Goal: Book appointment/travel/reservation

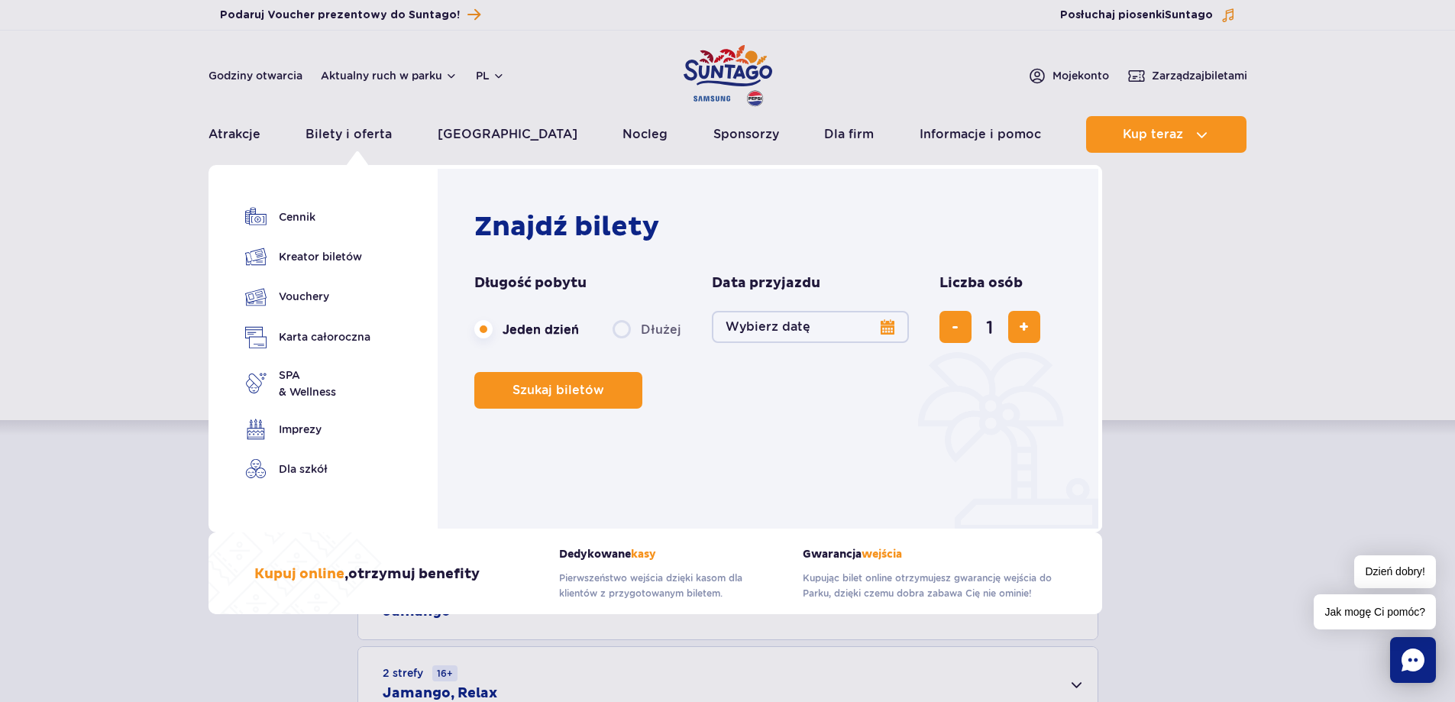
click at [641, 332] on label "Dłużej" at bounding box center [646, 329] width 69 height 32
click at [629, 342] on input "Dłużej" at bounding box center [620, 343] width 17 height 3
radio input "false"
radio input "true"
click at [870, 330] on button "Wybierz datę" at bounding box center [810, 327] width 197 height 32
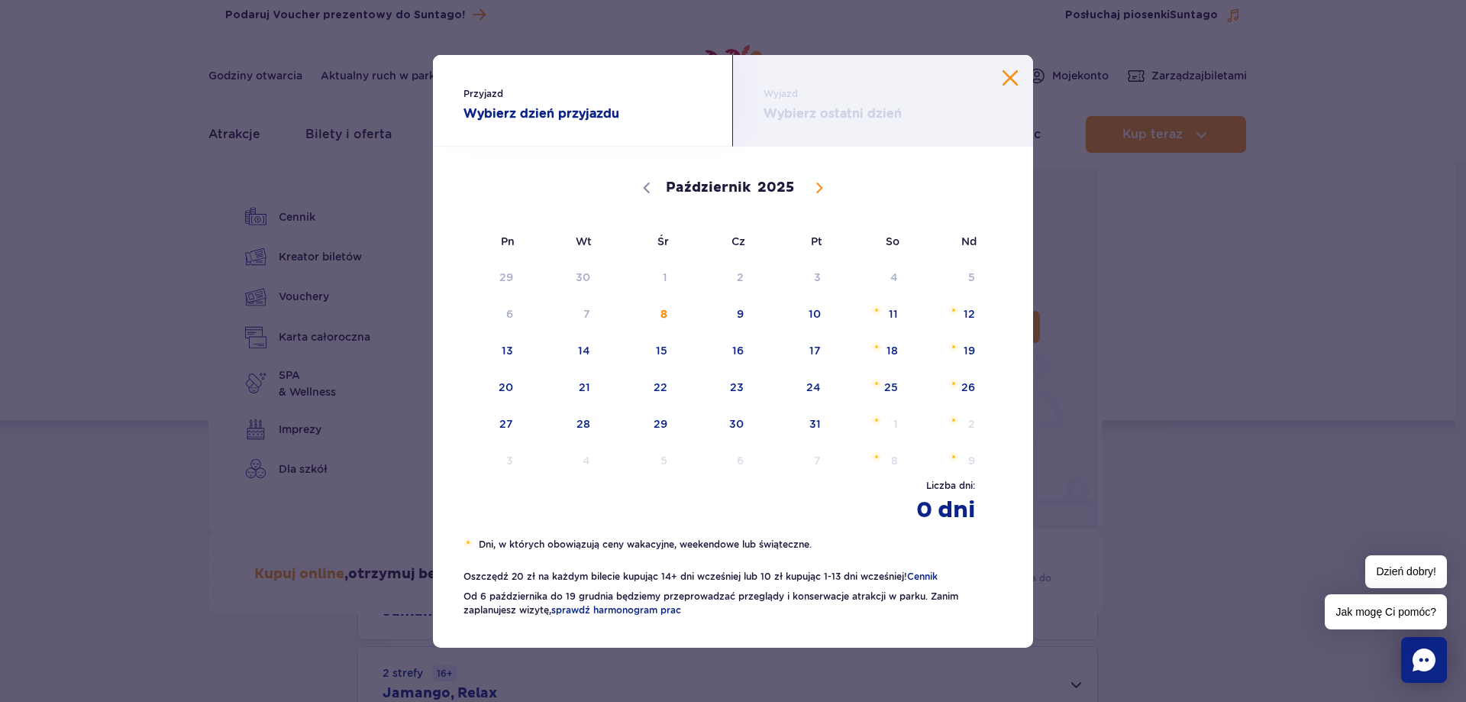
click at [825, 193] on span at bounding box center [819, 188] width 26 height 26
select select "10"
click at [1016, 79] on button "Zamknij kalendarz" at bounding box center [1010, 77] width 15 height 15
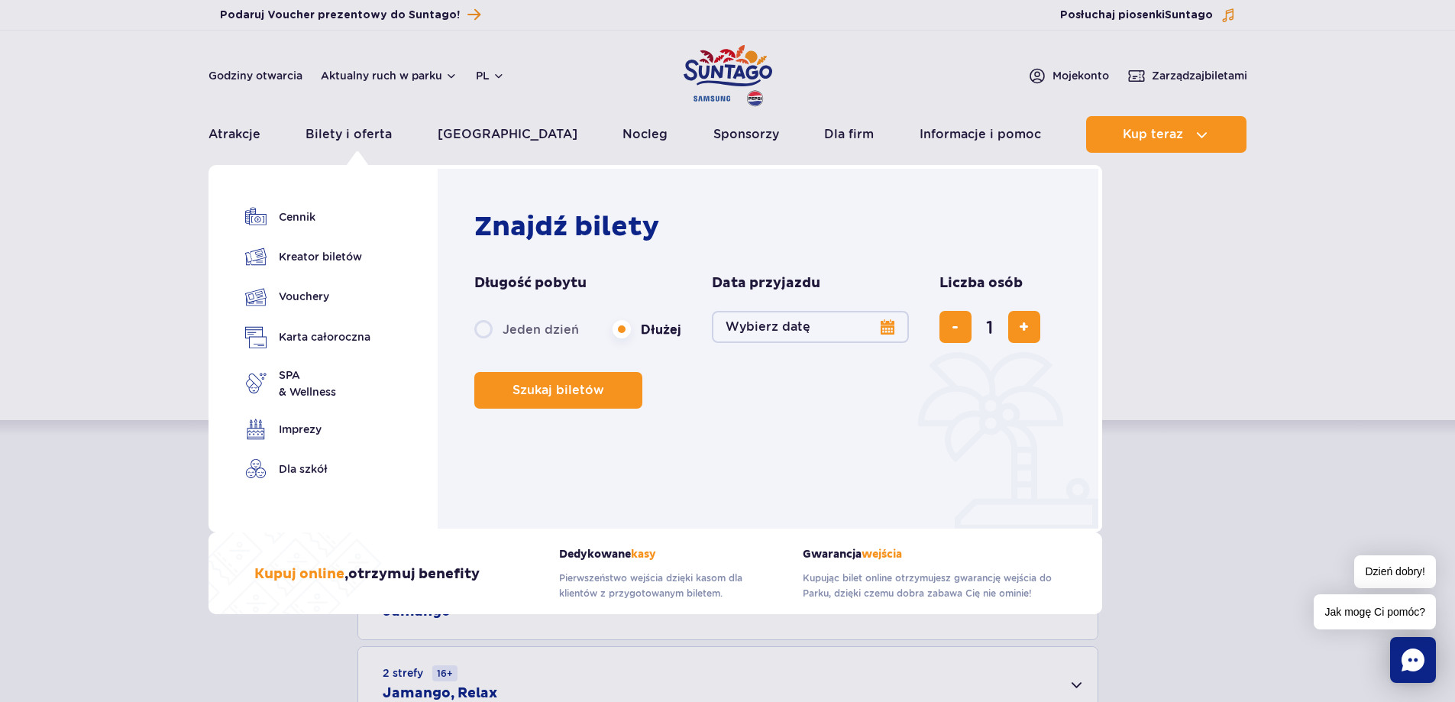
click at [486, 336] on label "Jeden dzień" at bounding box center [526, 329] width 105 height 32
click at [486, 342] on input "Jeden dzień" at bounding box center [482, 343] width 17 height 3
radio input "true"
click at [889, 330] on button "Wybierz datę" at bounding box center [810, 327] width 197 height 32
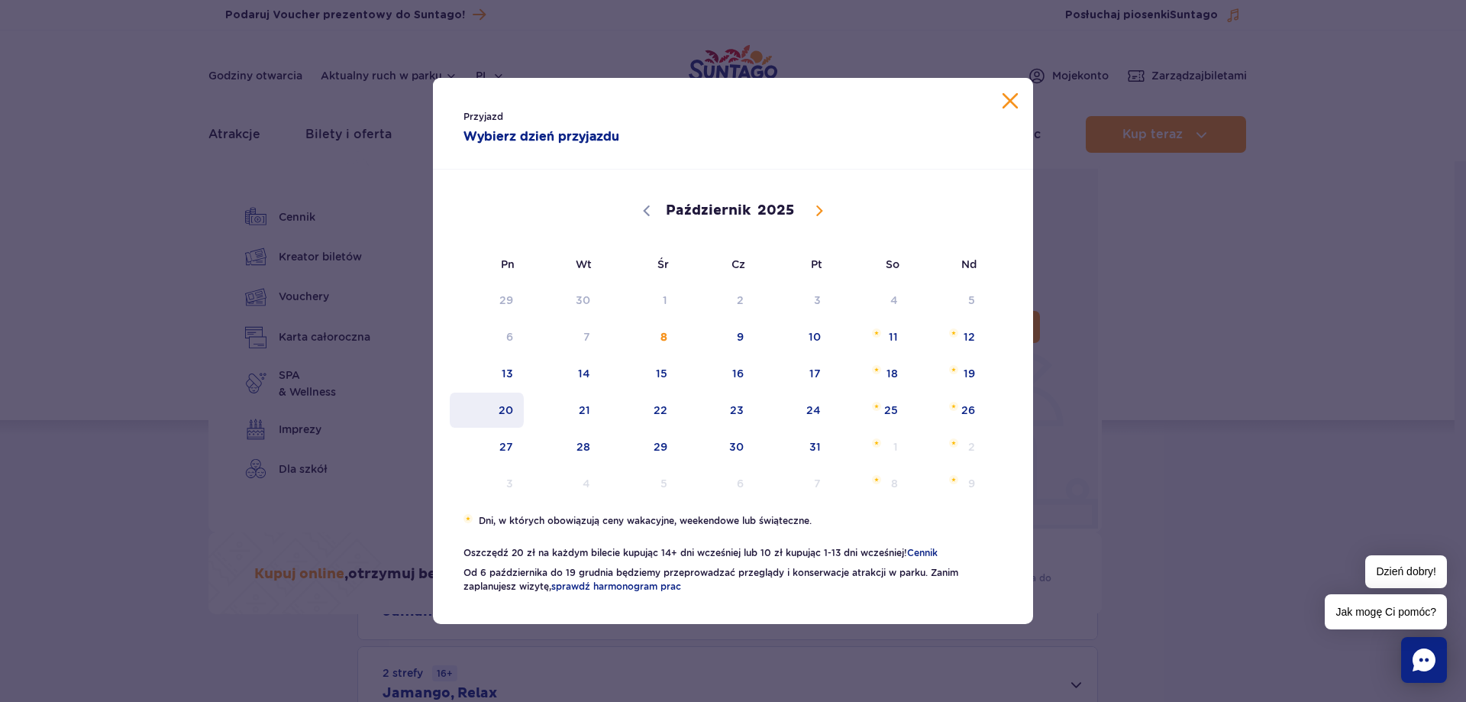
click at [497, 409] on span "20" at bounding box center [486, 409] width 77 height 35
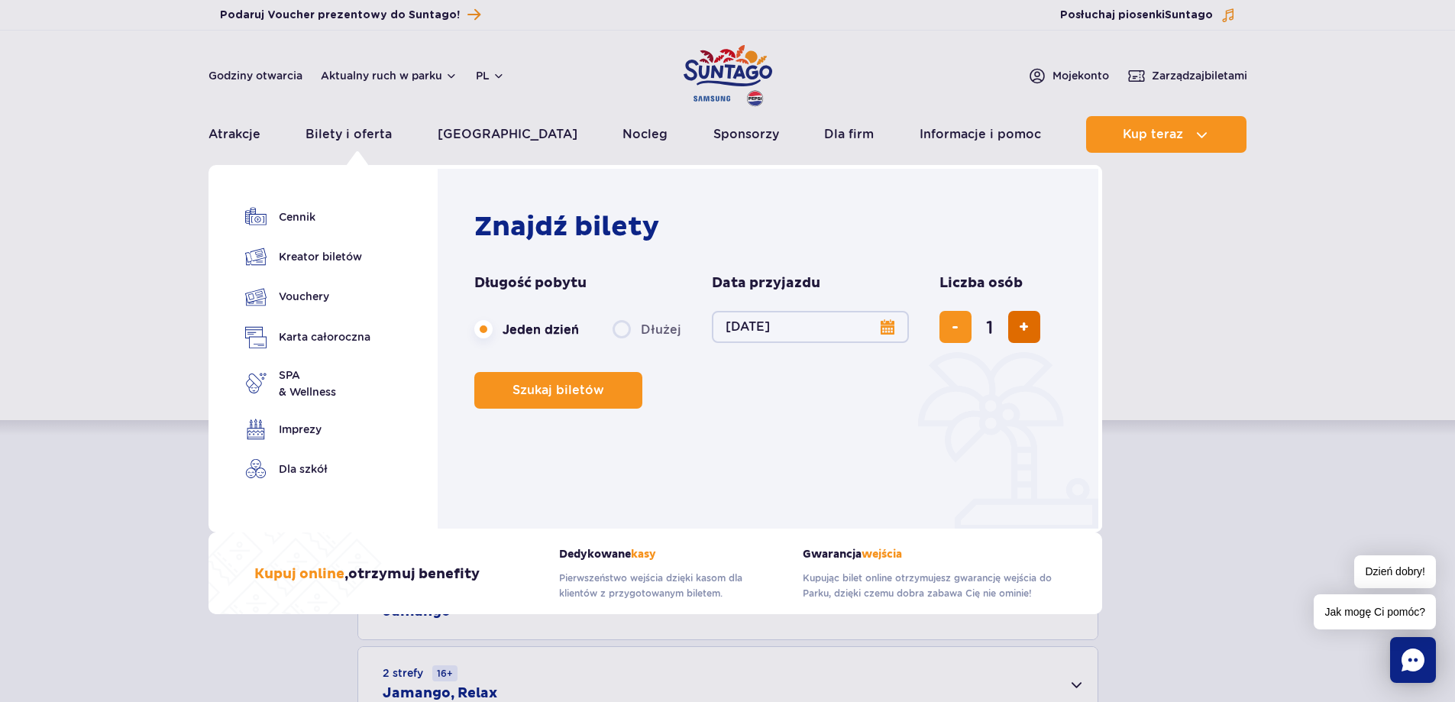
click at [1020, 327] on span "dodaj bilet" at bounding box center [1024, 327] width 10 height 0
type input "4"
click at [570, 399] on button "Szukaj biletów" at bounding box center [558, 390] width 168 height 37
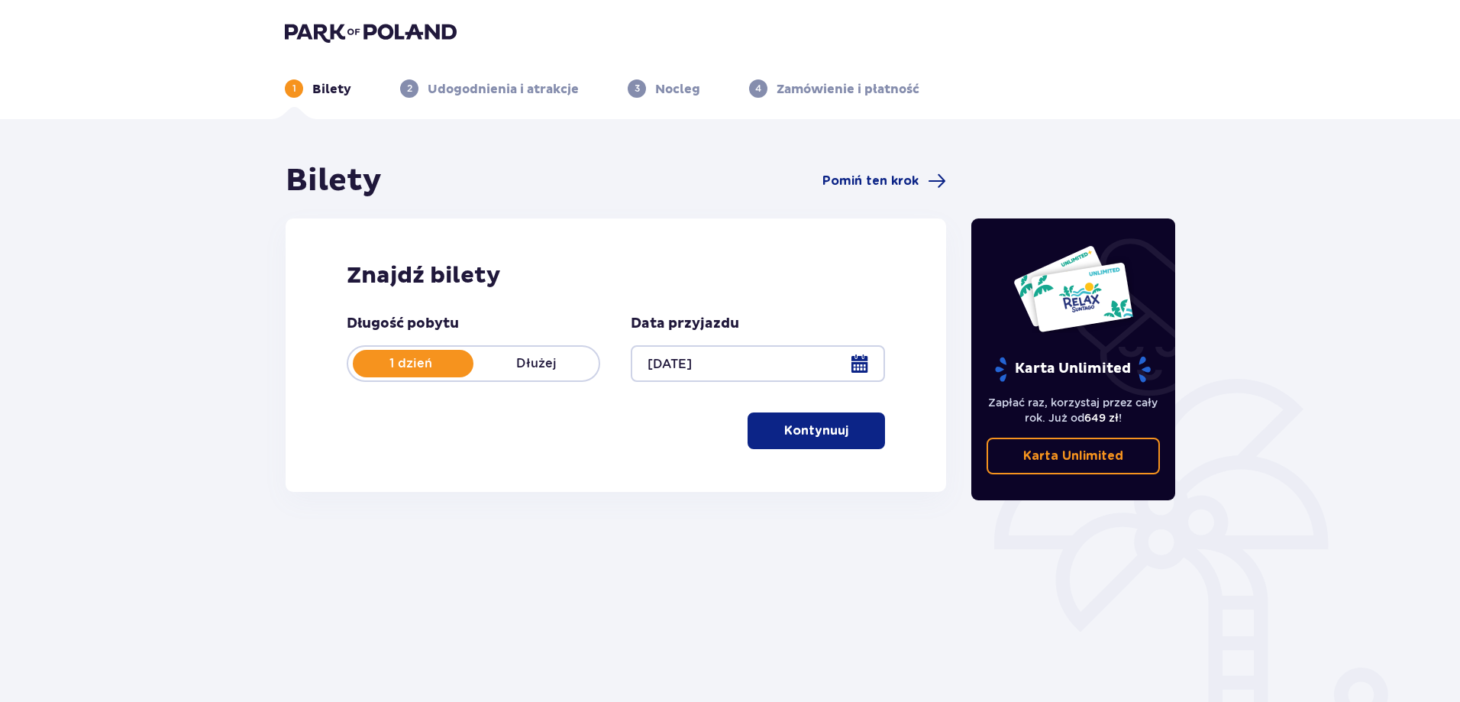
click at [830, 426] on p "Kontynuuj" at bounding box center [816, 430] width 64 height 17
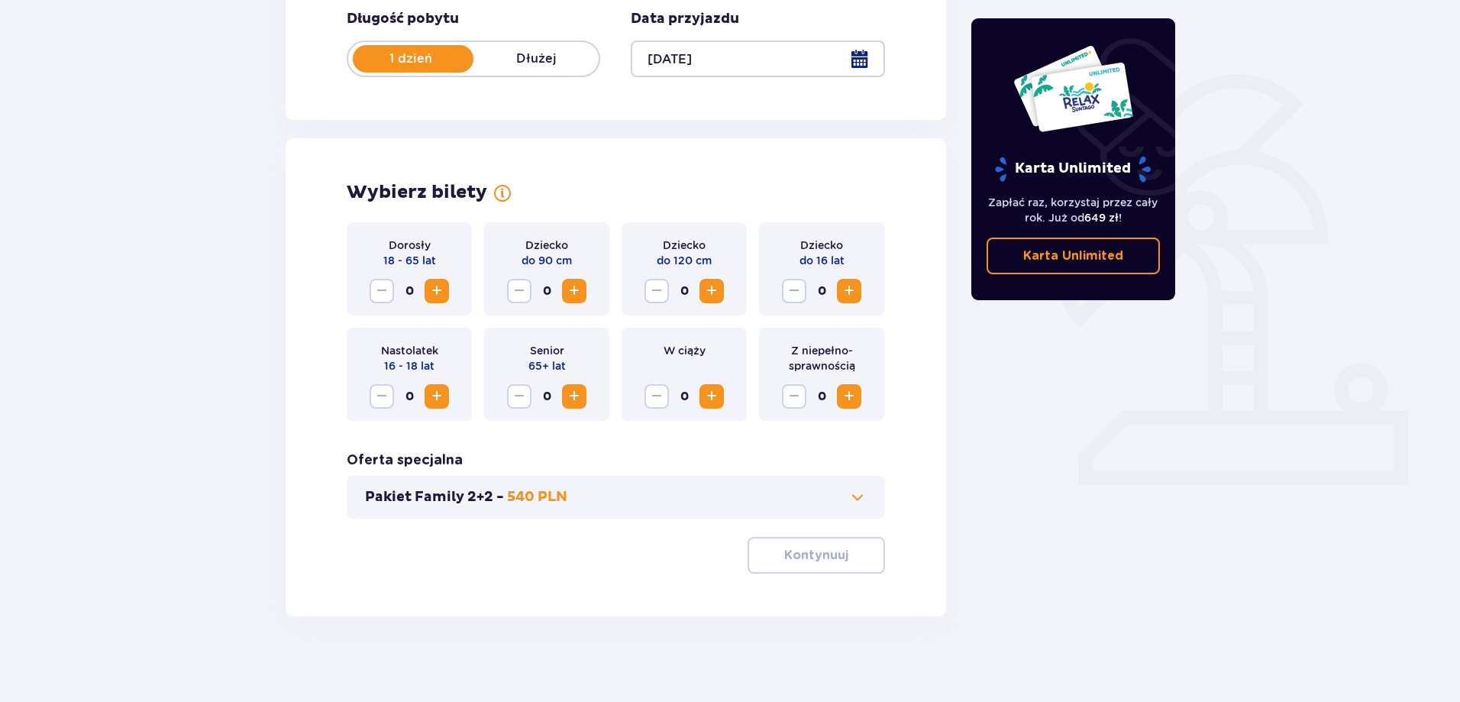
scroll to position [311, 0]
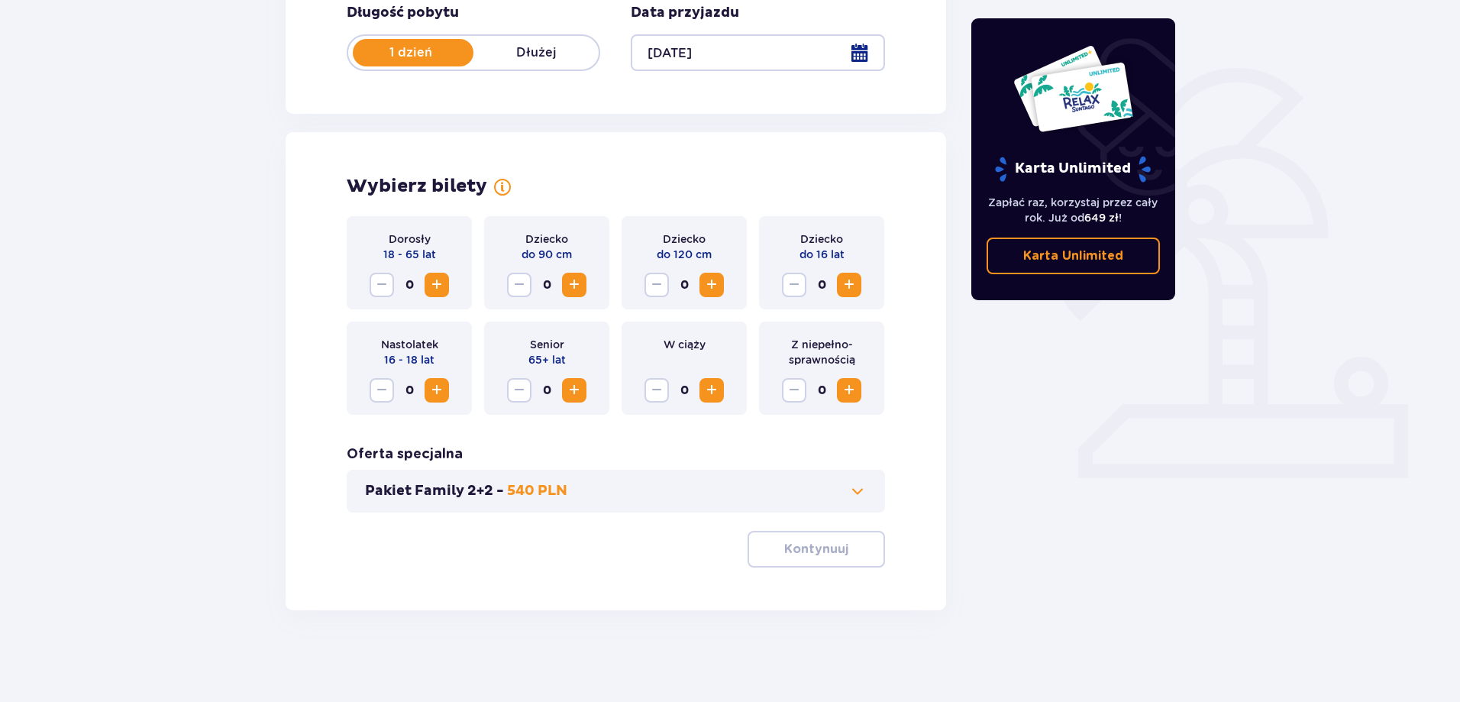
click at [434, 284] on span "Zwiększ" at bounding box center [437, 285] width 18 height 18
click at [859, 289] on button "Zwiększ" at bounding box center [849, 285] width 24 height 24
click at [841, 298] on div "Dziecko do 16 lat 1" at bounding box center [821, 262] width 125 height 93
click at [849, 272] on div "Dziecko do 16 lat 1" at bounding box center [821, 262] width 125 height 93
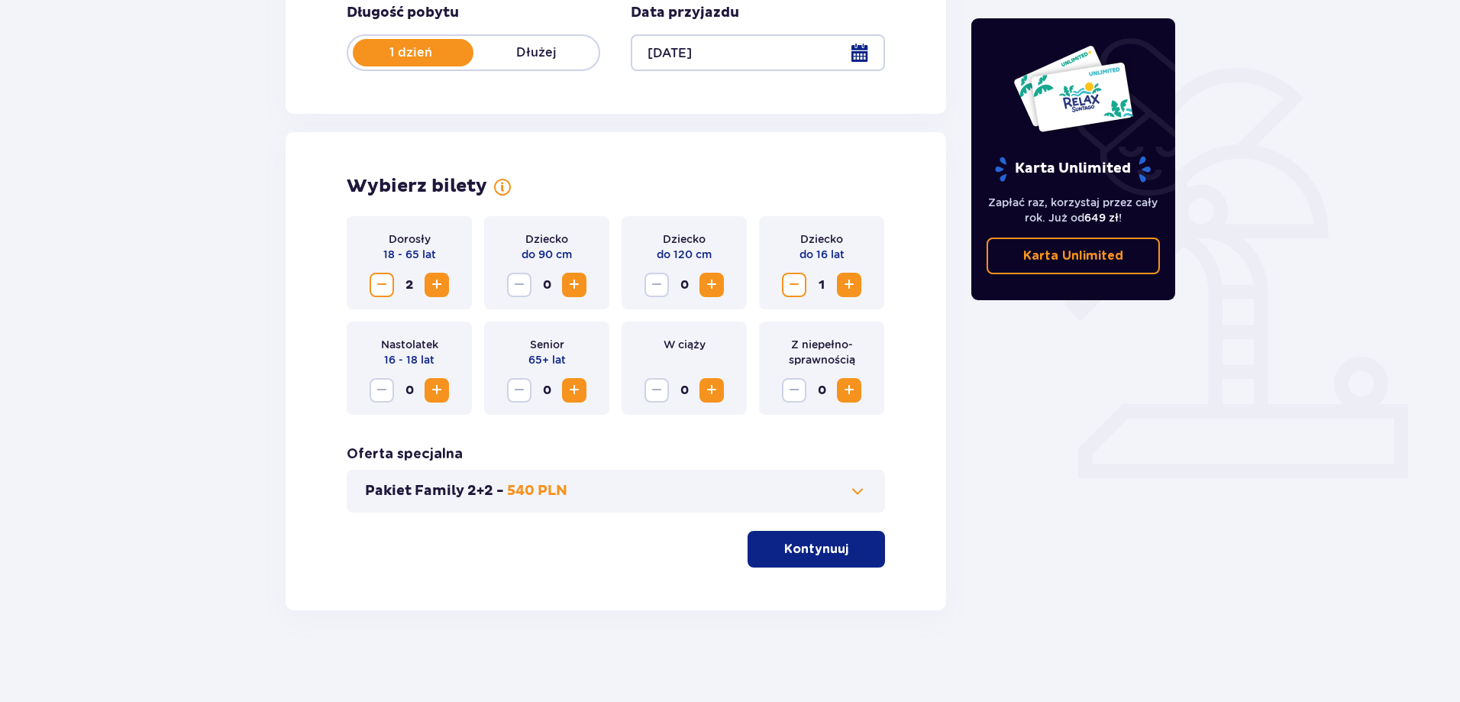
click at [845, 287] on span "Zwiększ" at bounding box center [849, 285] width 18 height 18
click at [784, 547] on p "Kontynuuj" at bounding box center [816, 549] width 64 height 17
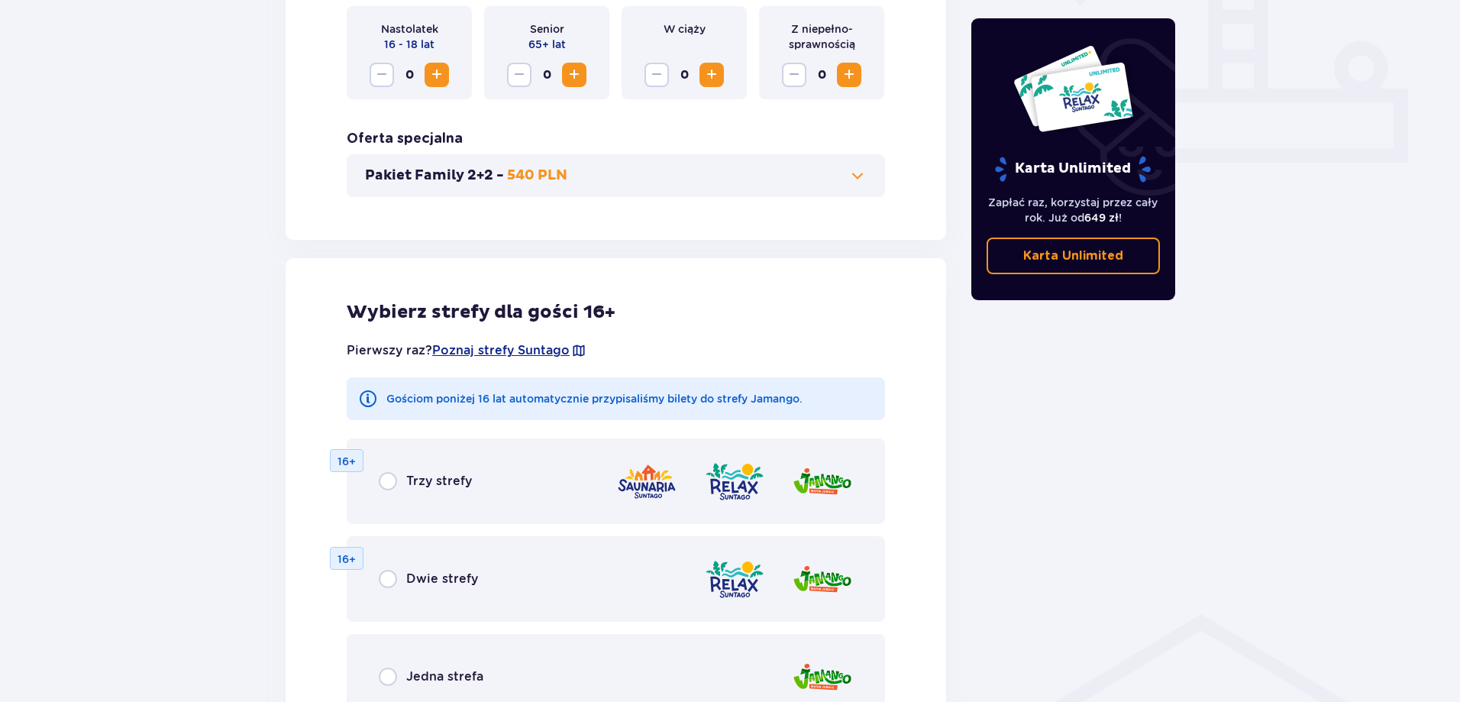
scroll to position [389, 0]
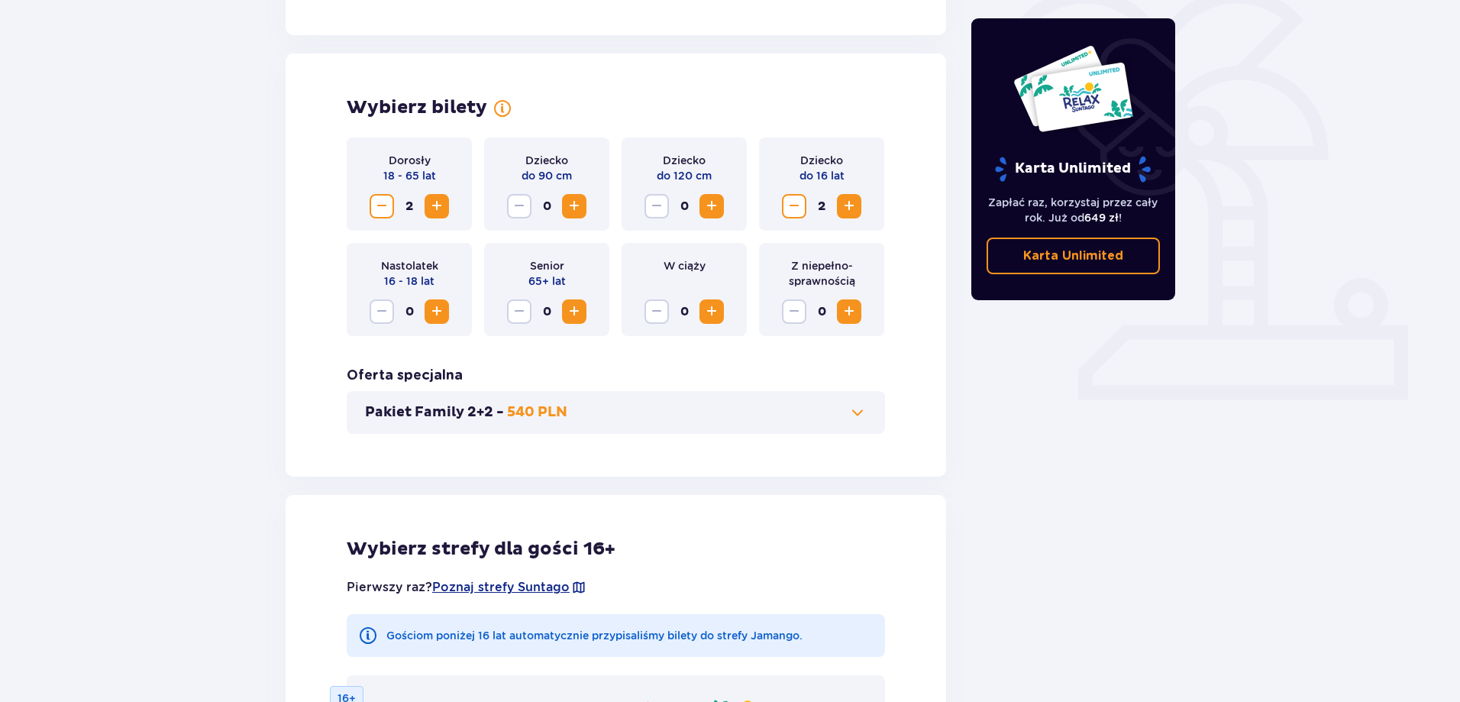
click at [795, 205] on span "Zmniejsz" at bounding box center [794, 206] width 18 height 18
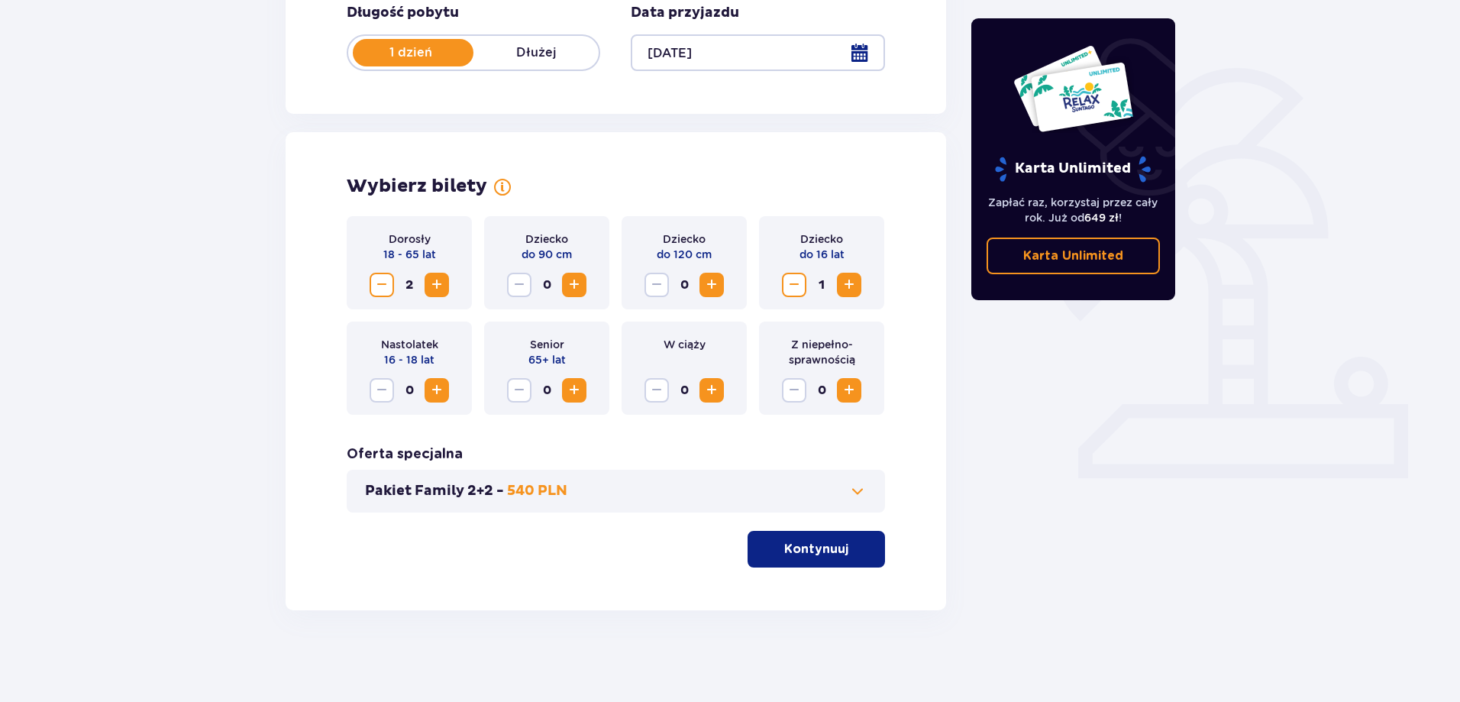
click at [713, 287] on span "Zwiększ" at bounding box center [711, 285] width 18 height 18
click at [835, 553] on button "Kontynuuj" at bounding box center [816, 549] width 137 height 37
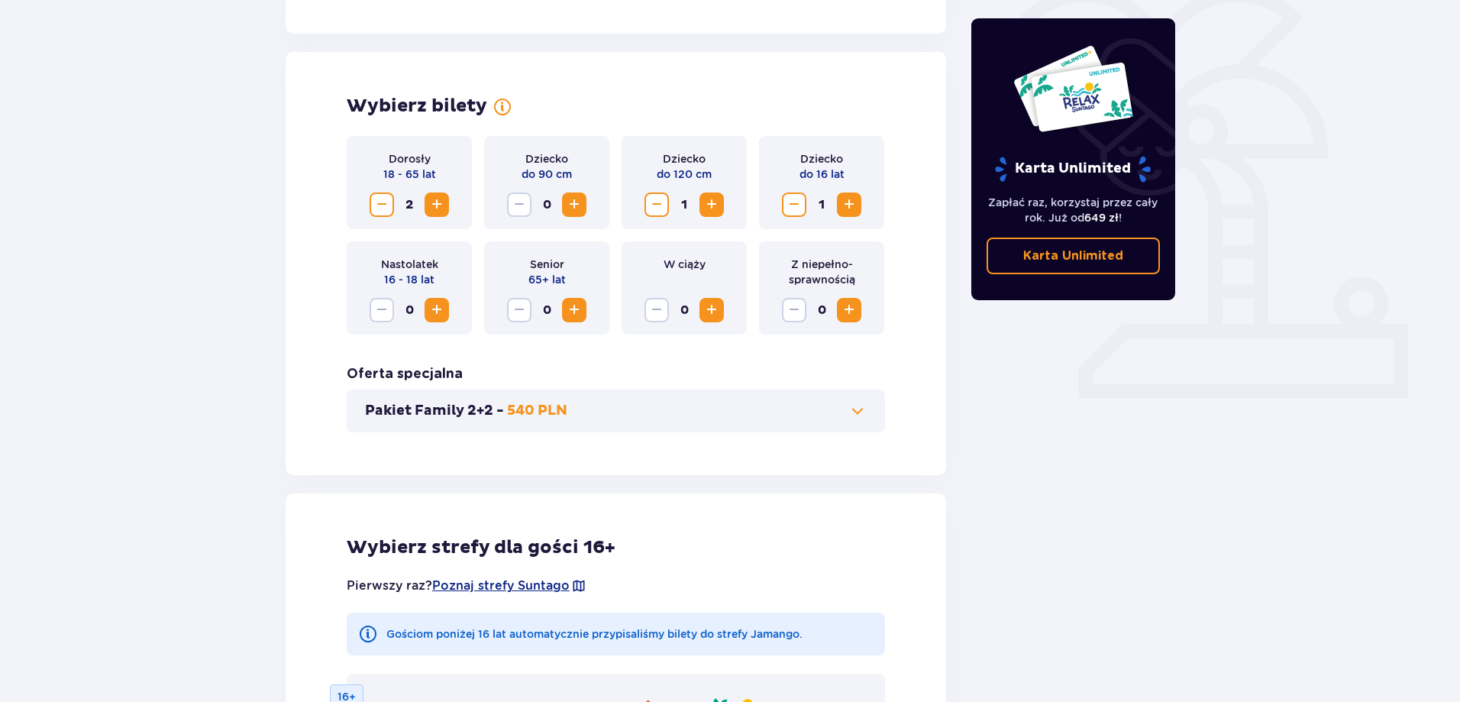
scroll to position [389, 0]
click at [646, 208] on button "Zmniejsz" at bounding box center [656, 206] width 24 height 24
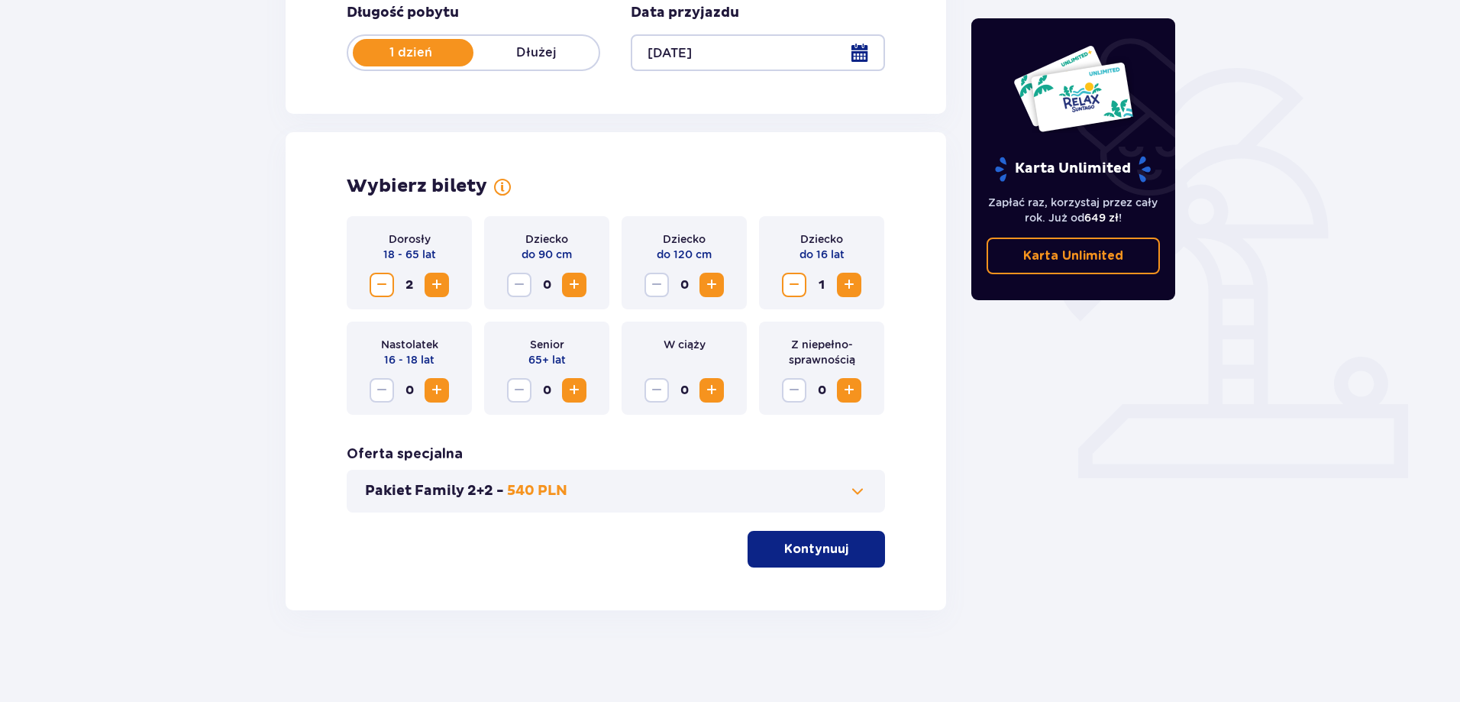
scroll to position [311, 0]
drag, startPoint x: 848, startPoint y: 288, endPoint x: 843, endPoint y: 296, distance: 10.0
click at [846, 288] on span "Zwiększ" at bounding box center [849, 285] width 18 height 18
click at [811, 563] on button "Kontynuuj" at bounding box center [816, 549] width 137 height 37
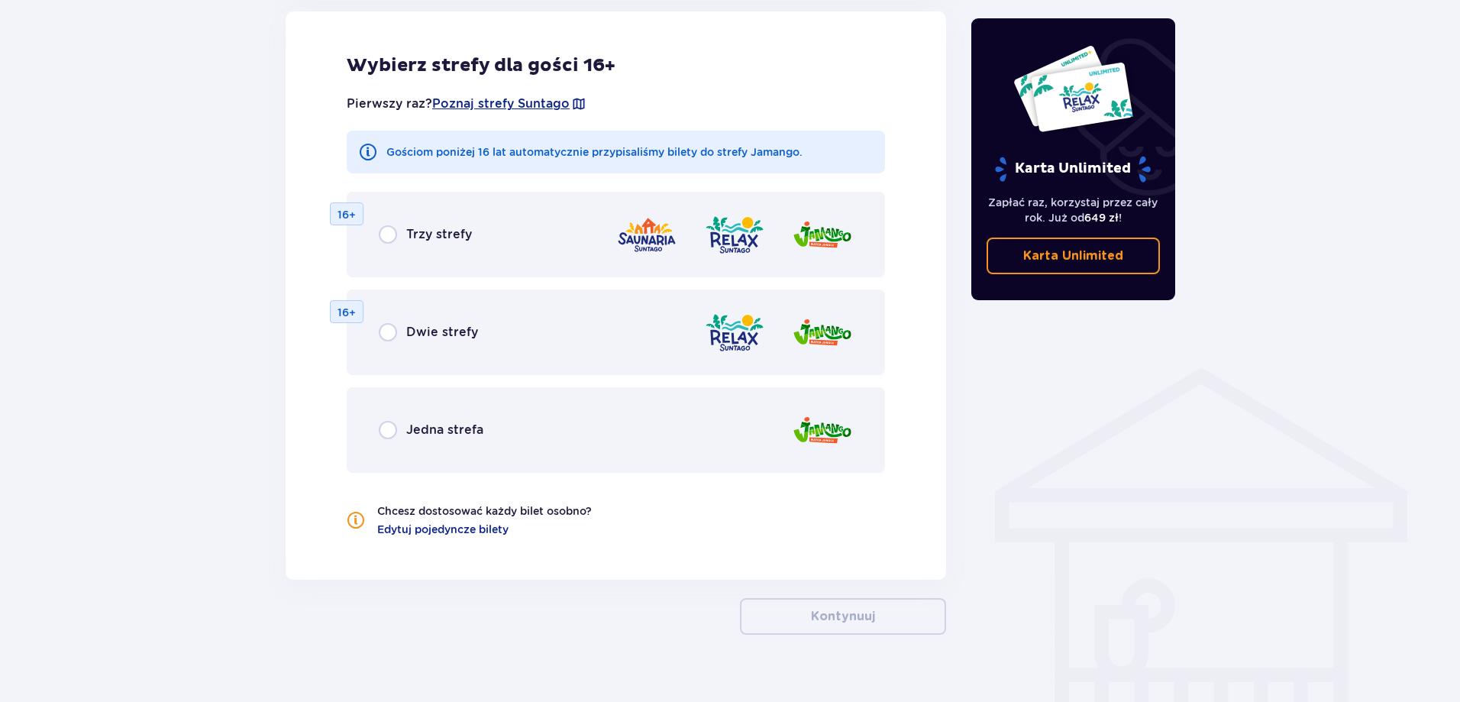
scroll to position [897, 0]
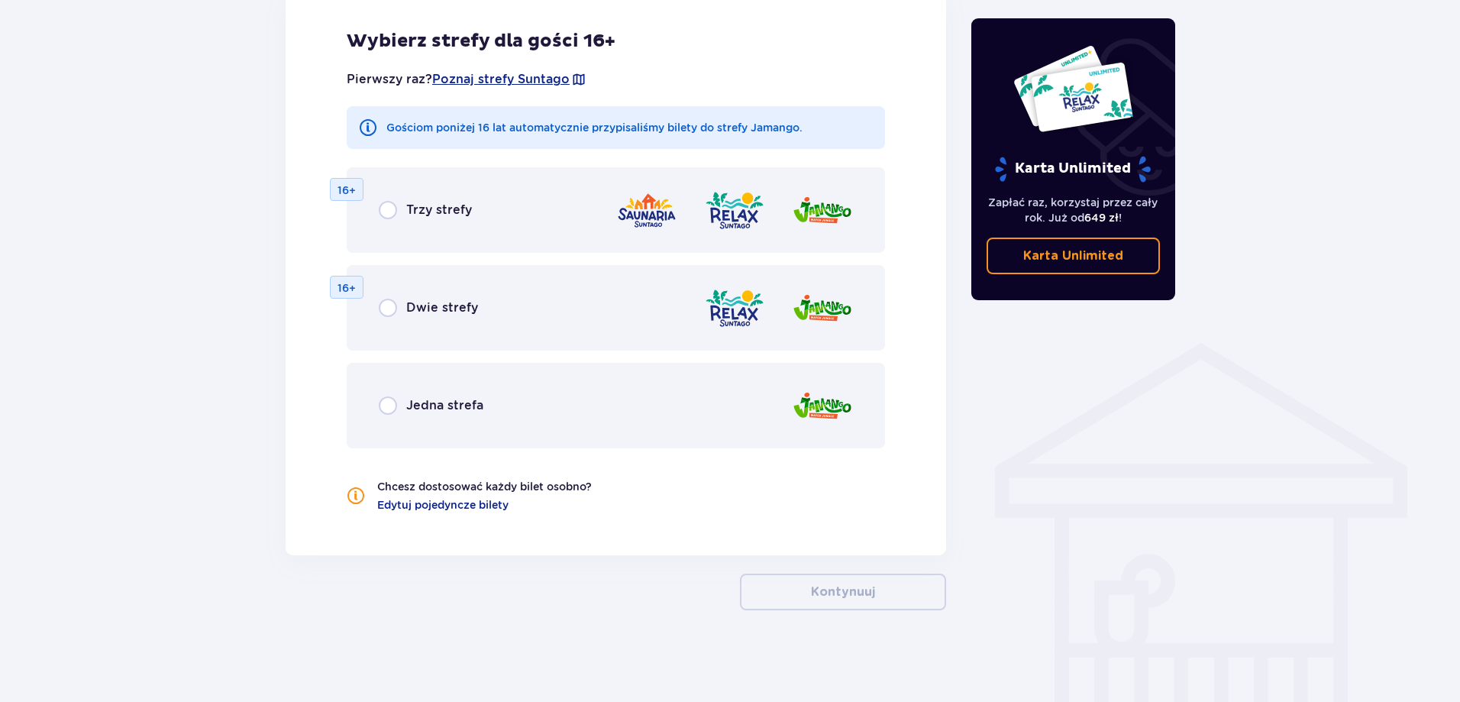
click at [380, 306] on input "radio" at bounding box center [388, 308] width 18 height 18
radio input "true"
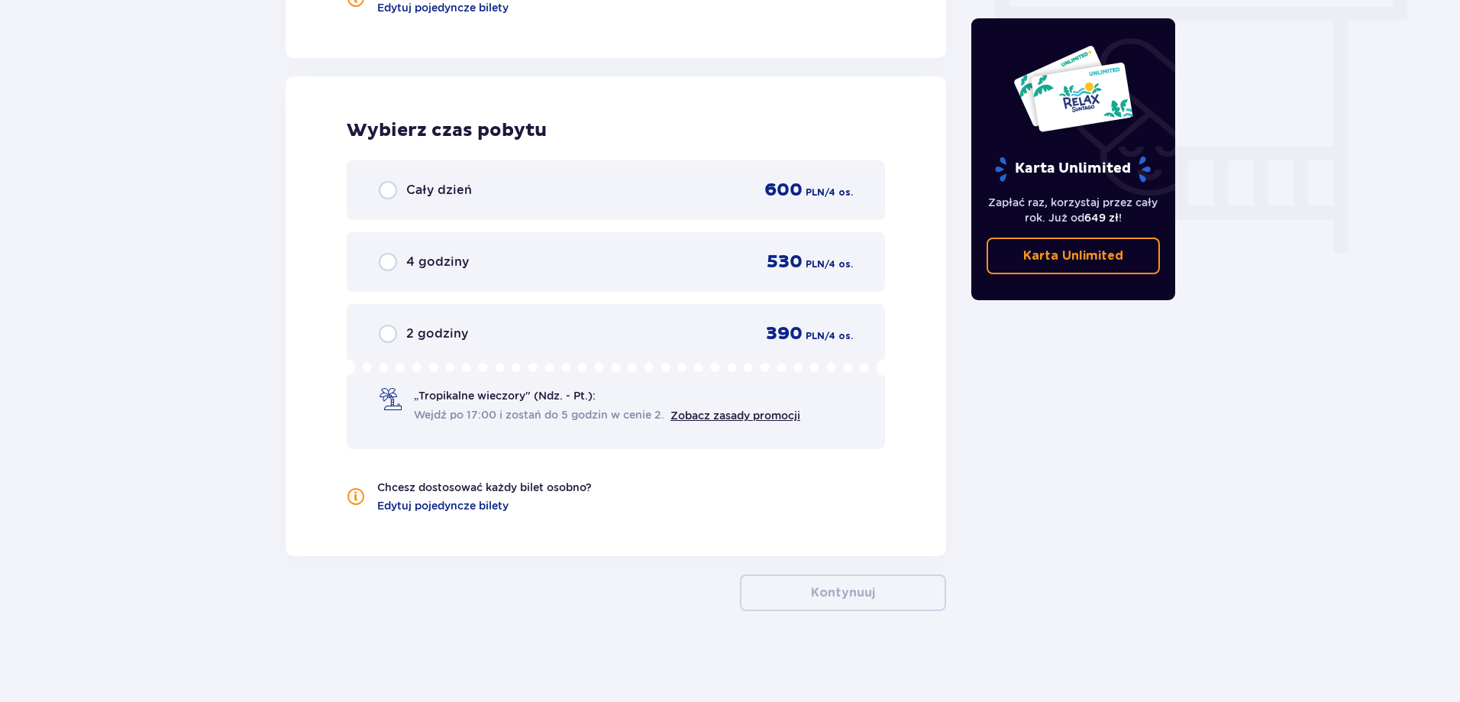
scroll to position [1395, 0]
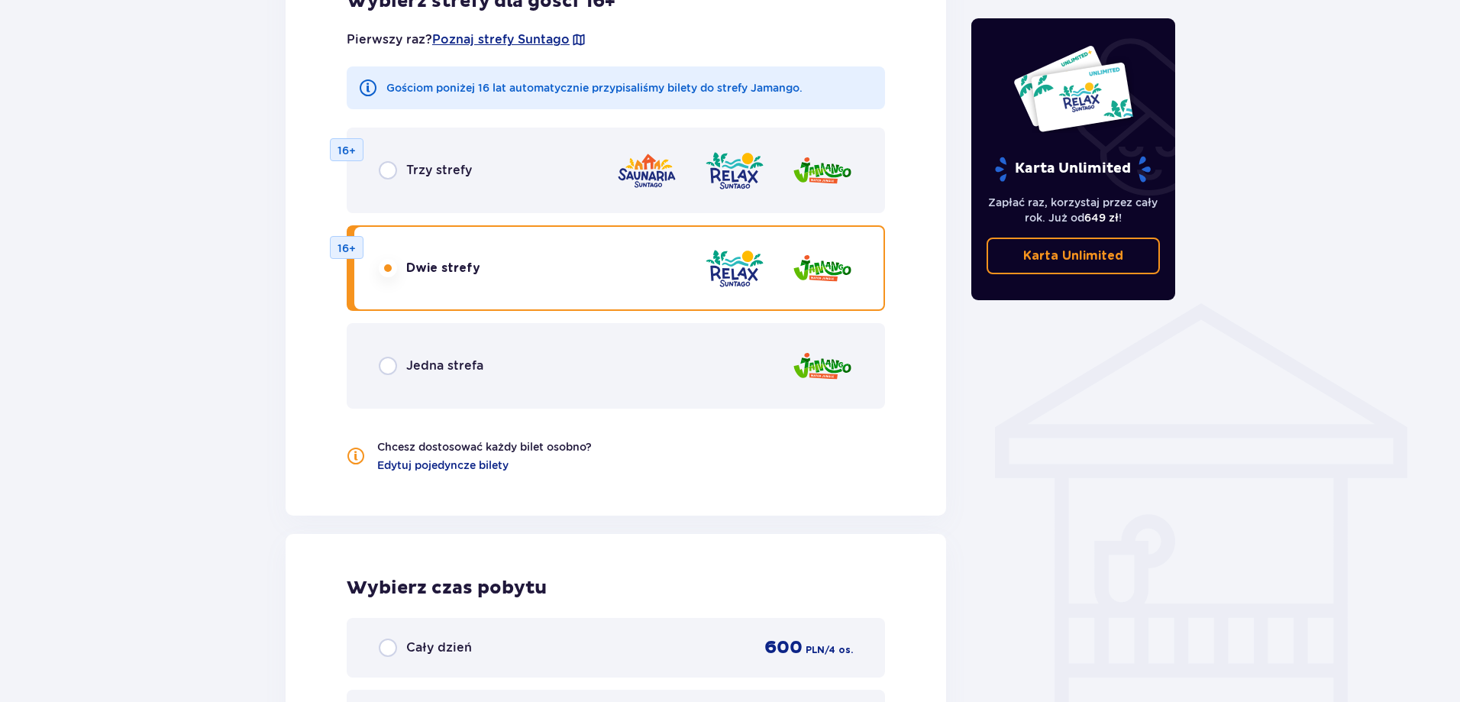
click at [398, 372] on div "Jedna strefa" at bounding box center [431, 366] width 105 height 18
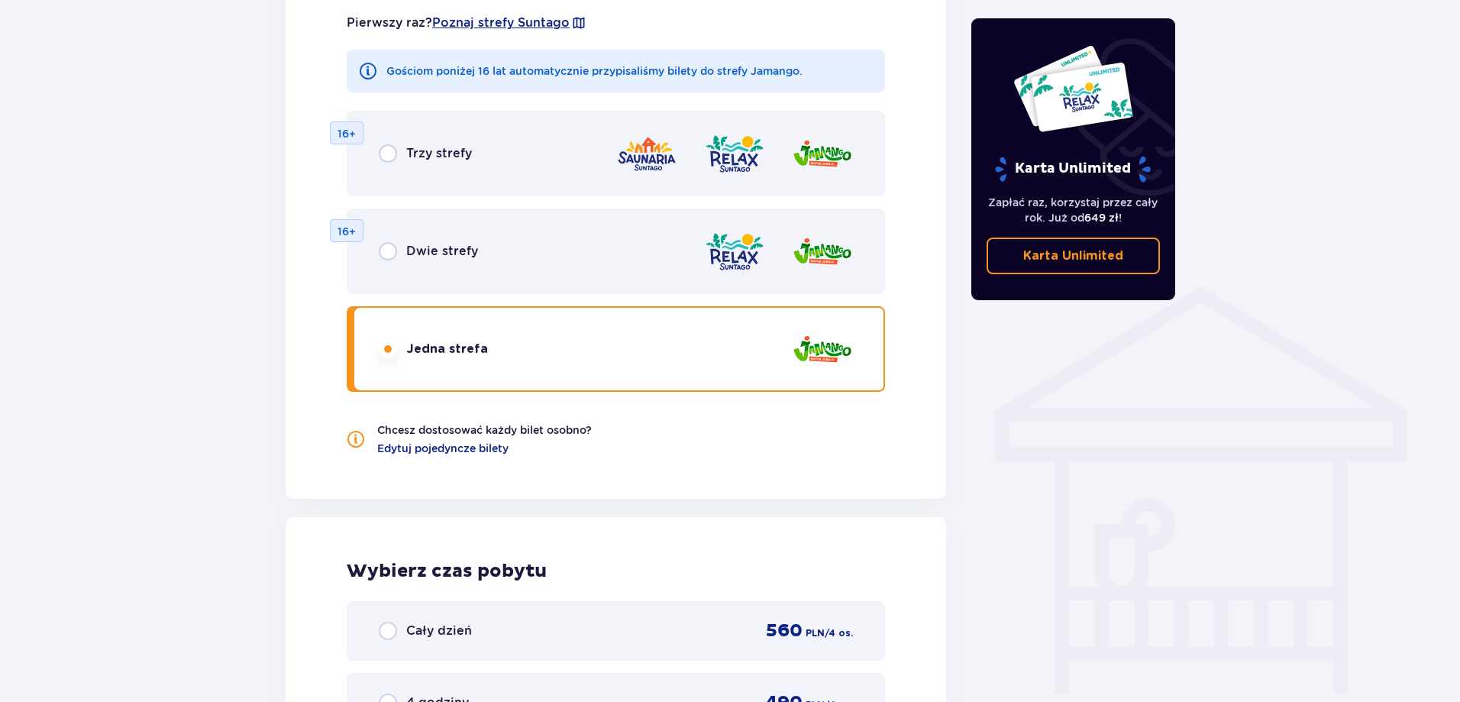
scroll to position [937, 0]
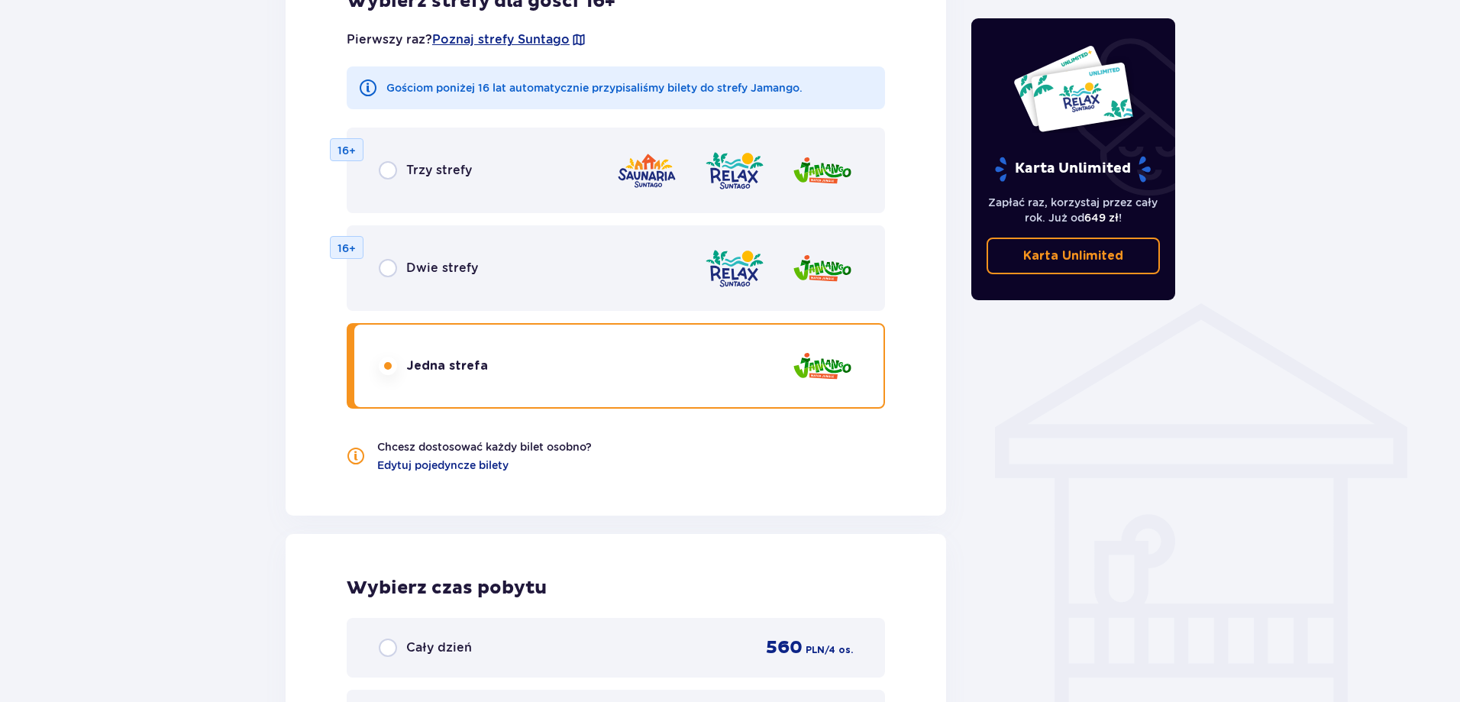
click at [375, 268] on div "Dwie strefy 16+" at bounding box center [616, 268] width 538 height 86
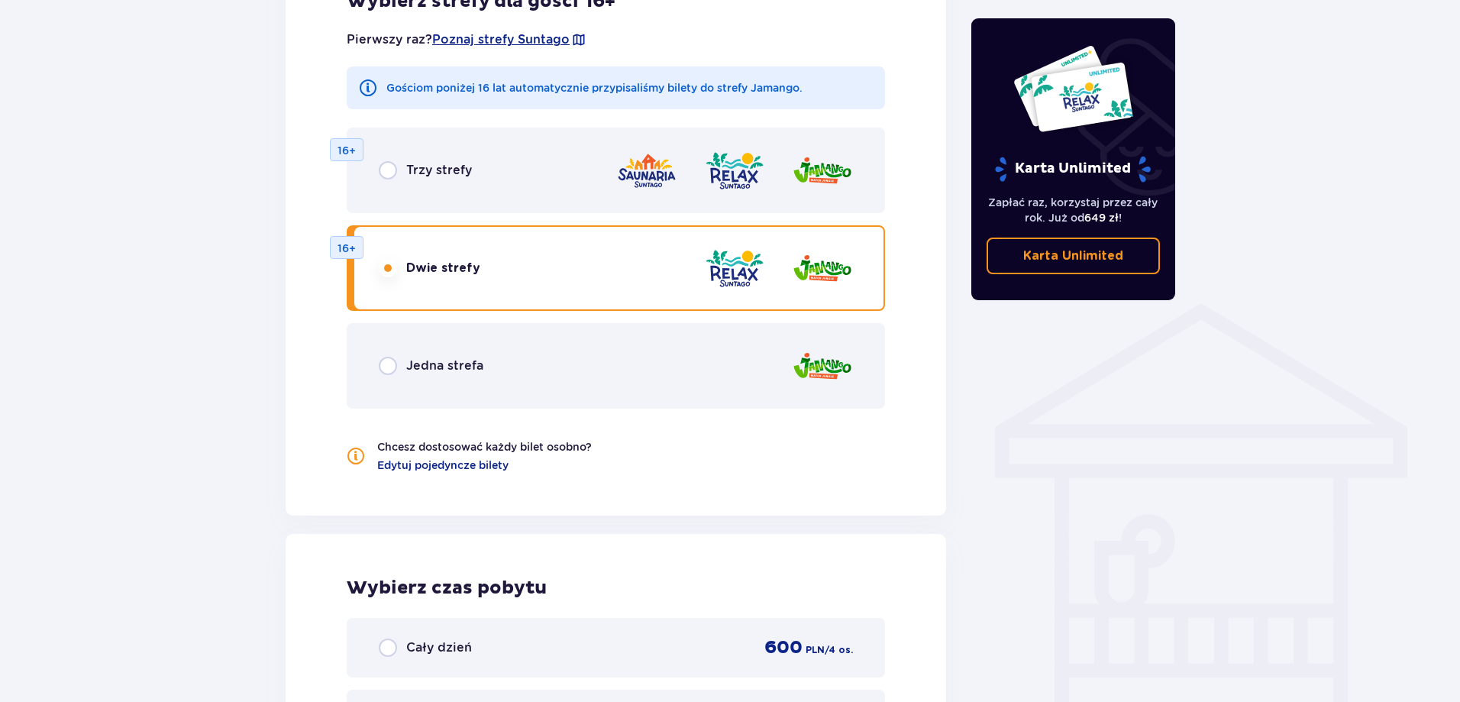
click at [390, 171] on input "radio" at bounding box center [388, 170] width 18 height 18
radio input "true"
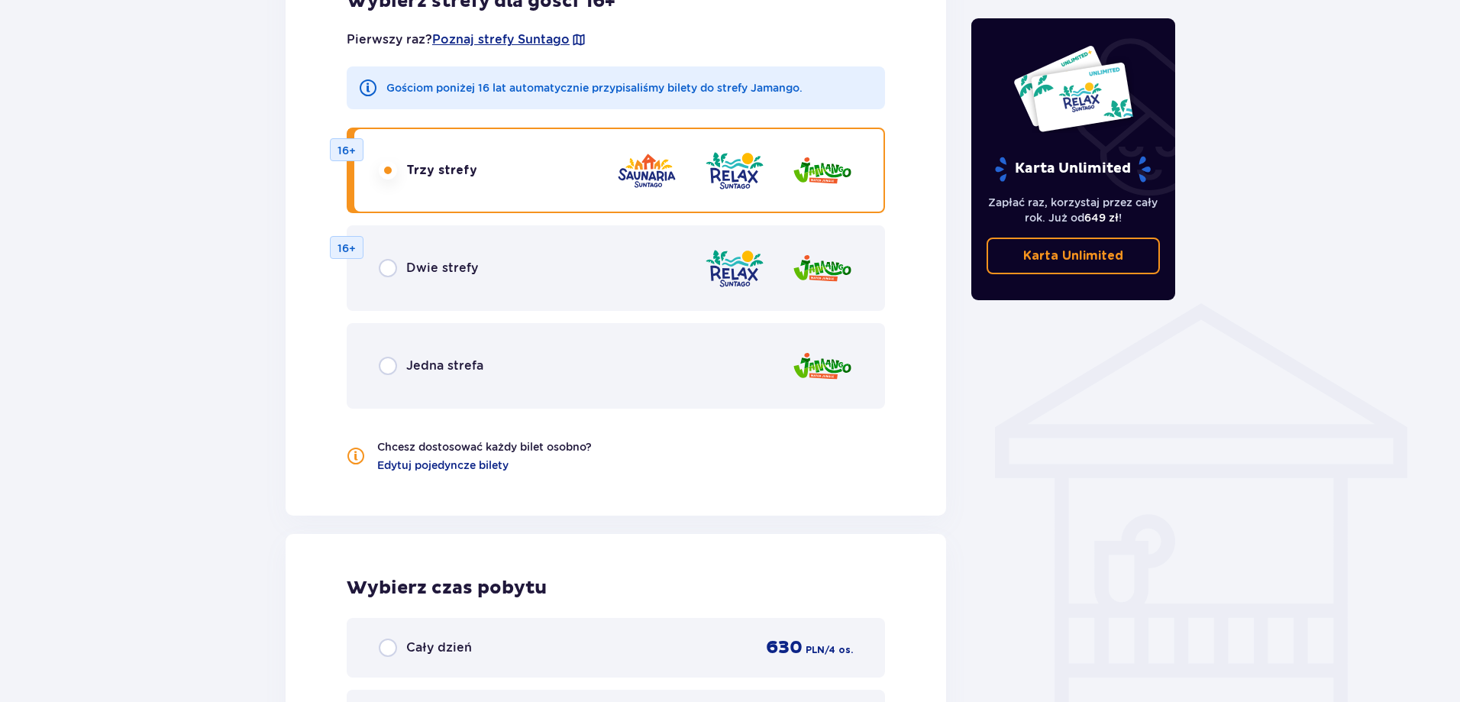
click at [401, 271] on div "Dwie strefy" at bounding box center [428, 268] width 99 height 18
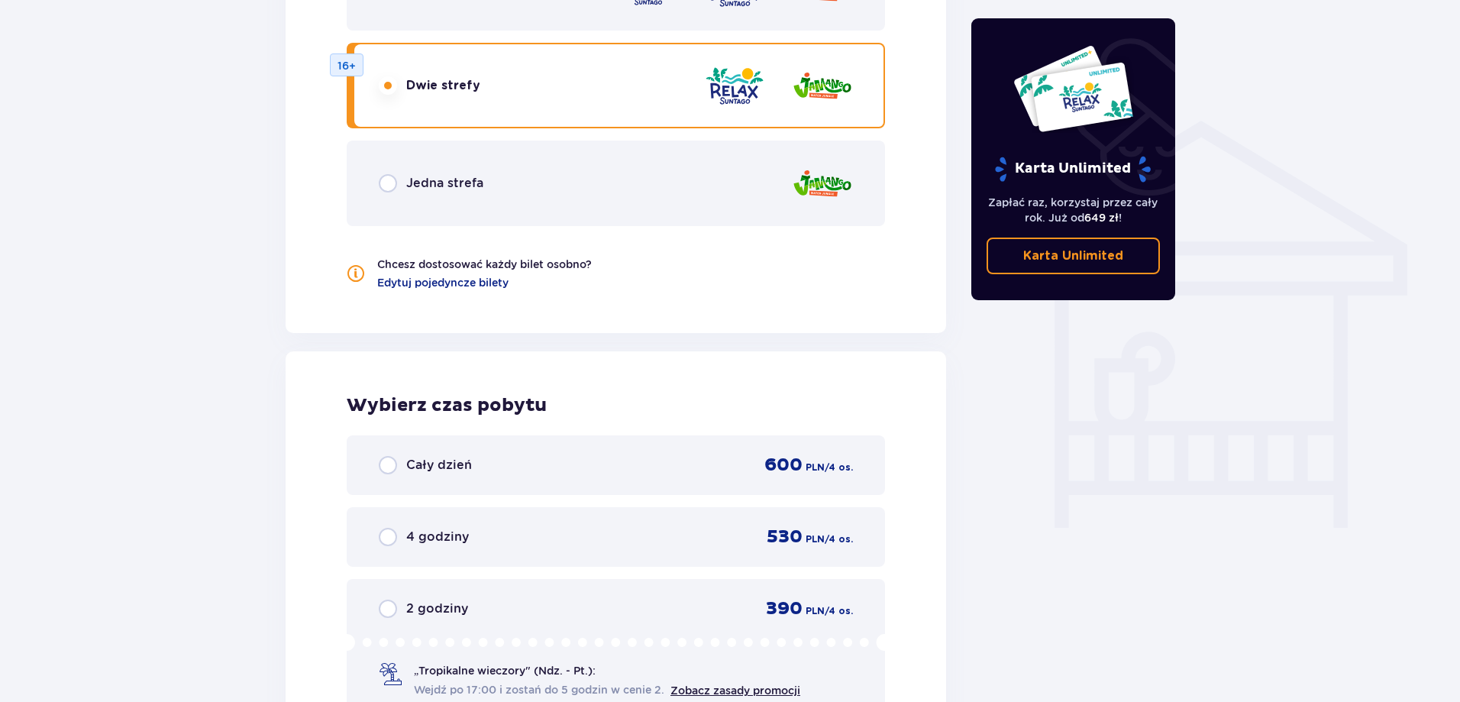
scroll to position [1090, 0]
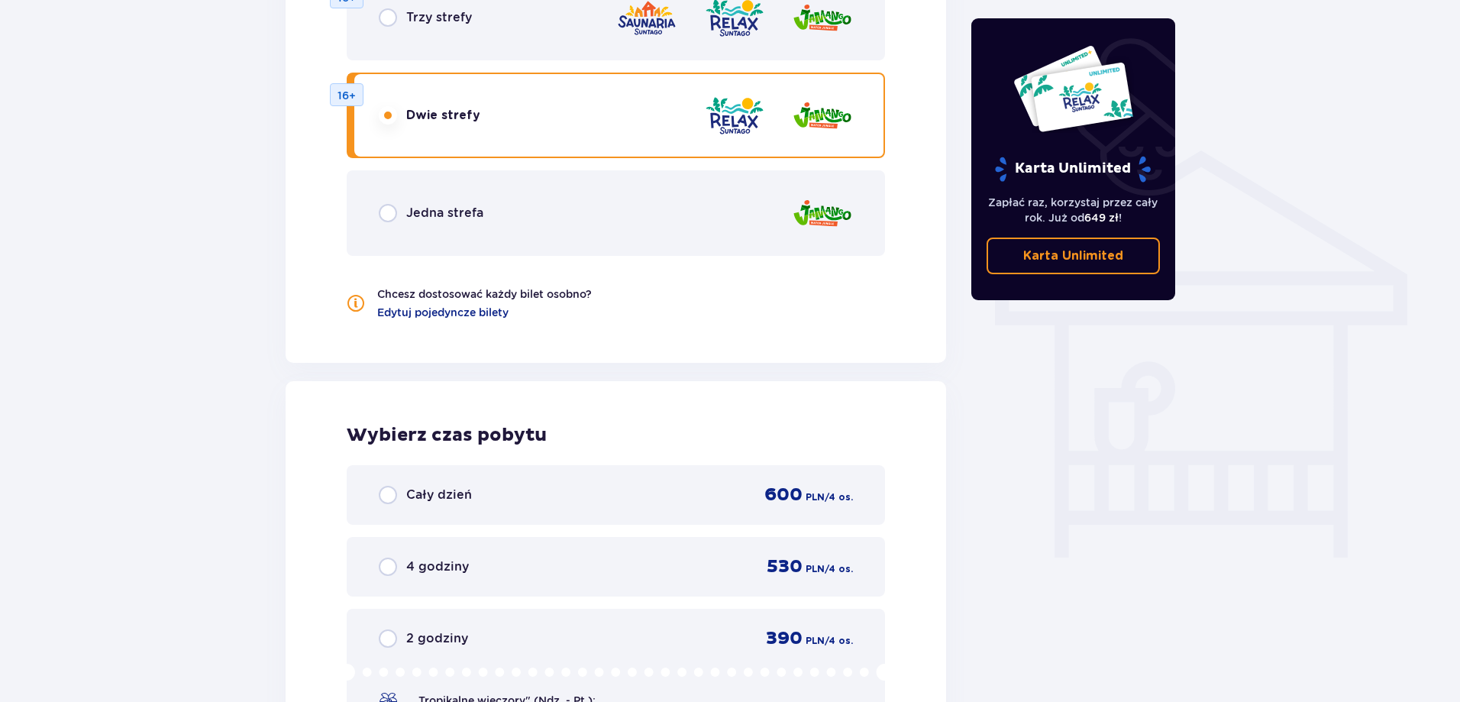
click at [435, 208] on span "Jedna strefa" at bounding box center [444, 213] width 77 height 17
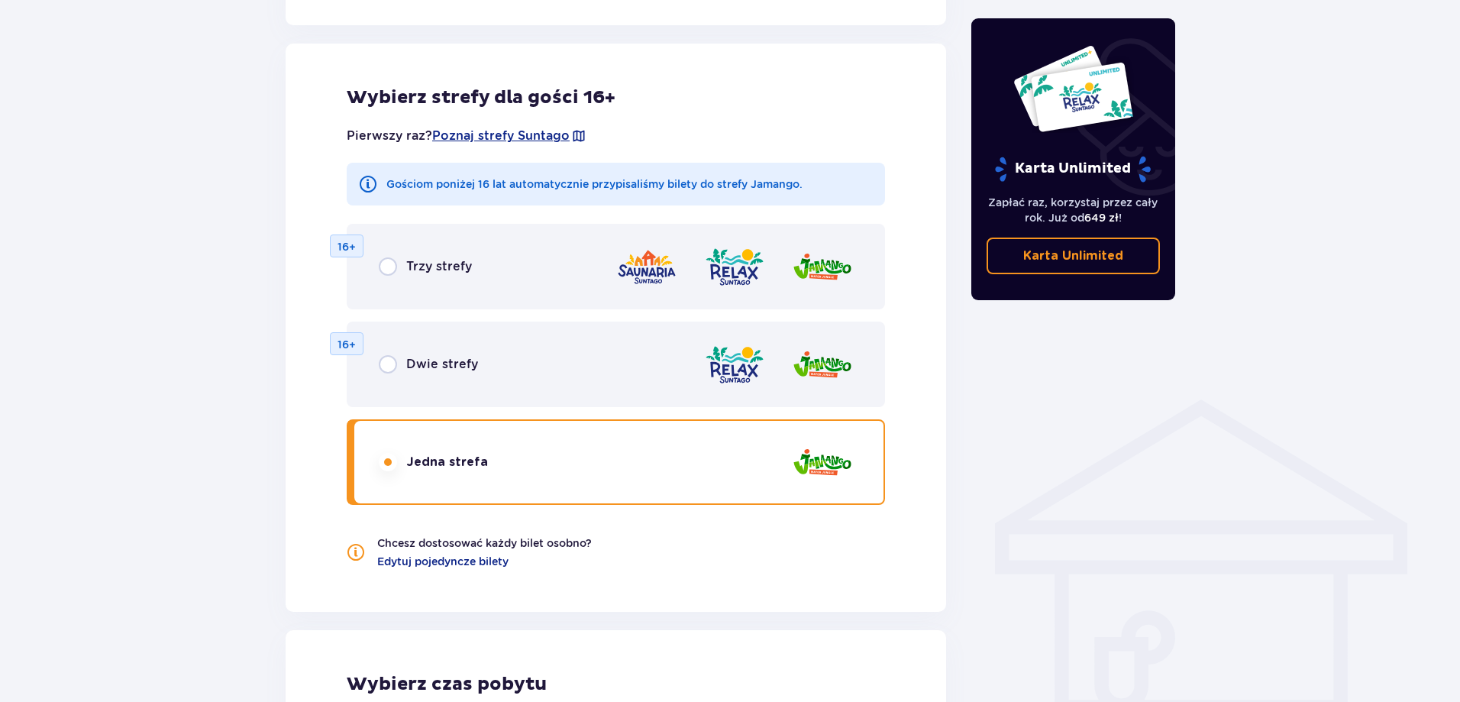
scroll to position [631, 0]
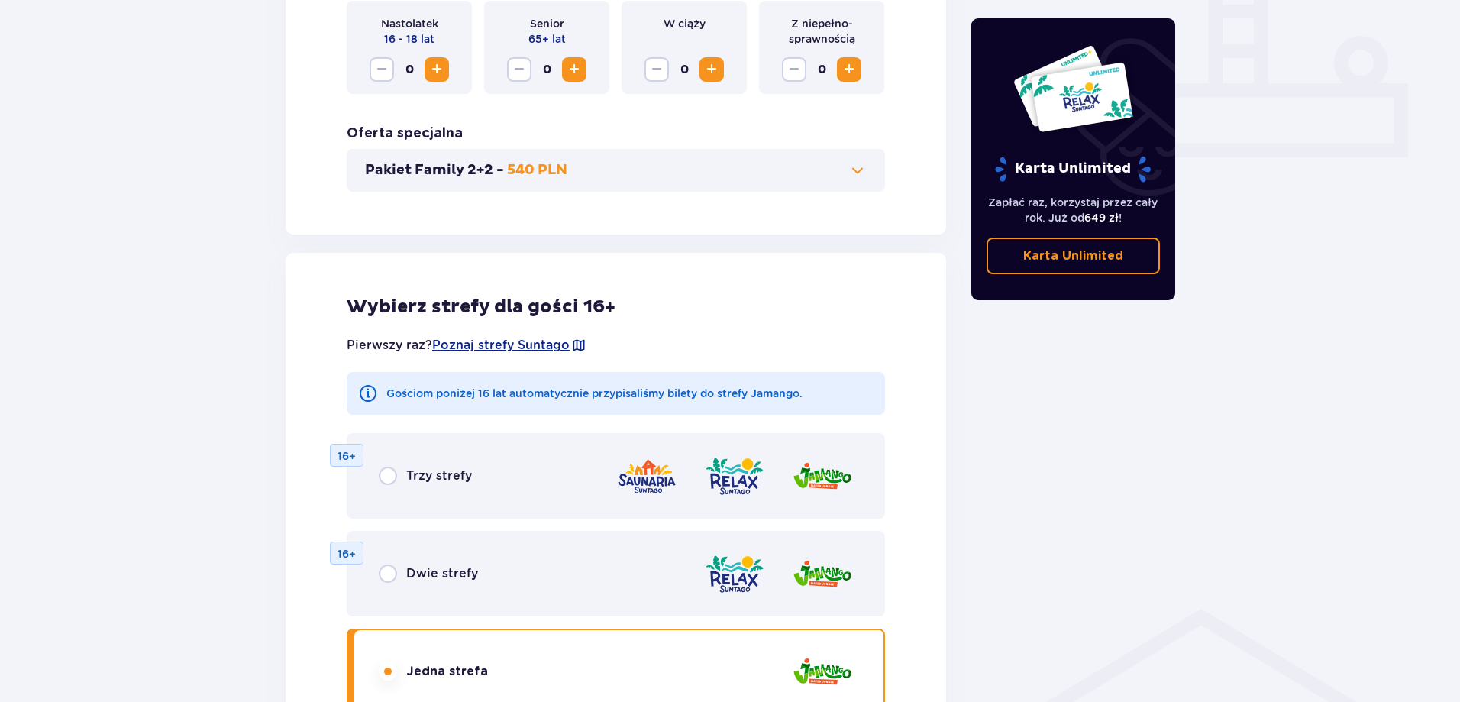
click at [460, 470] on span "Trzy strefy" at bounding box center [439, 475] width 66 height 17
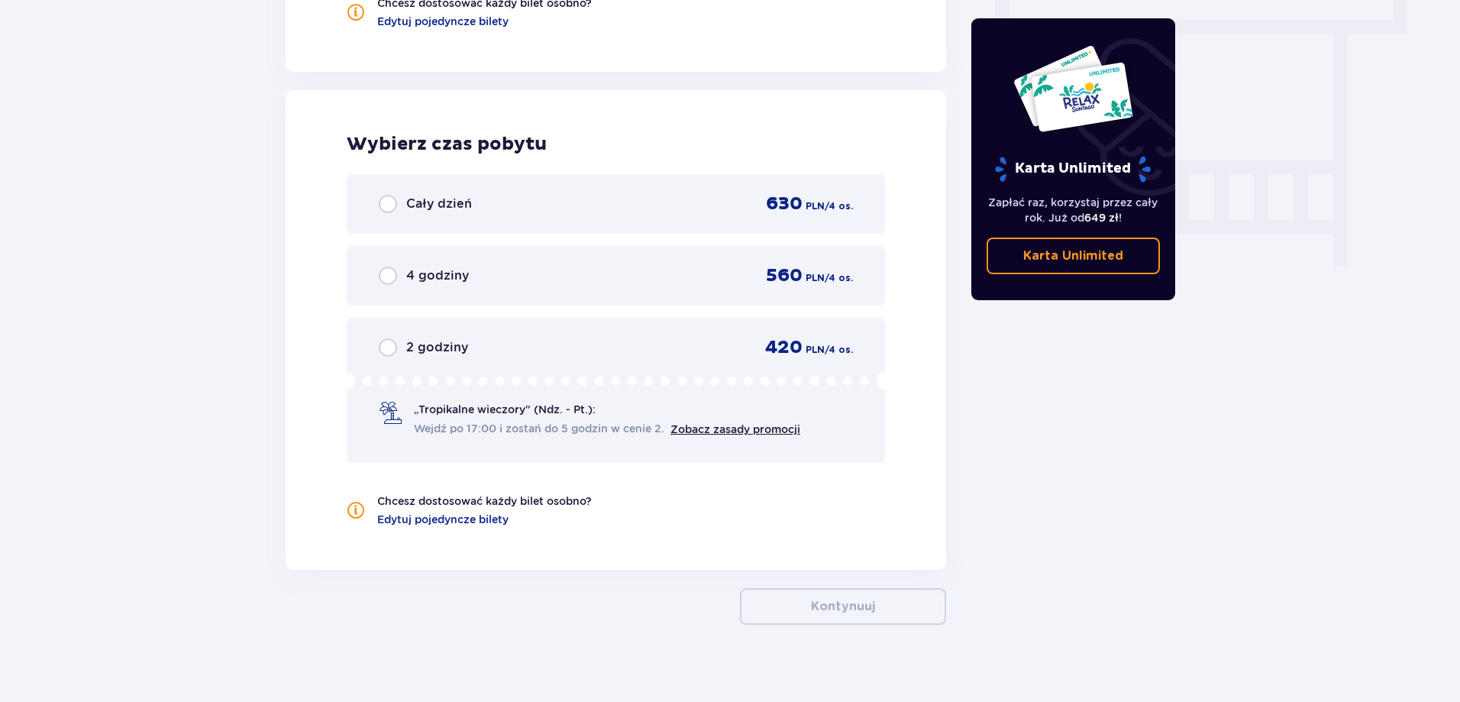
scroll to position [1395, 0]
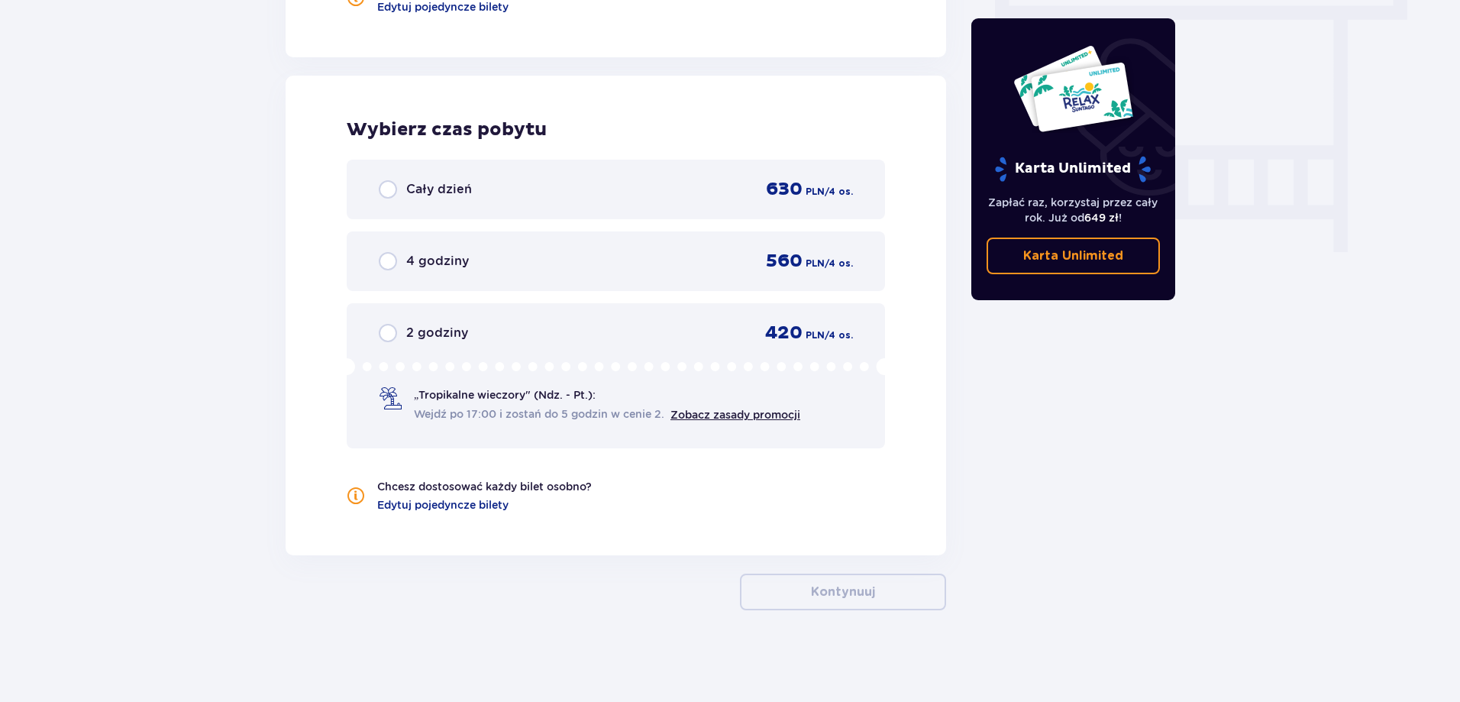
click at [423, 189] on span "Cały dzień" at bounding box center [439, 189] width 66 height 17
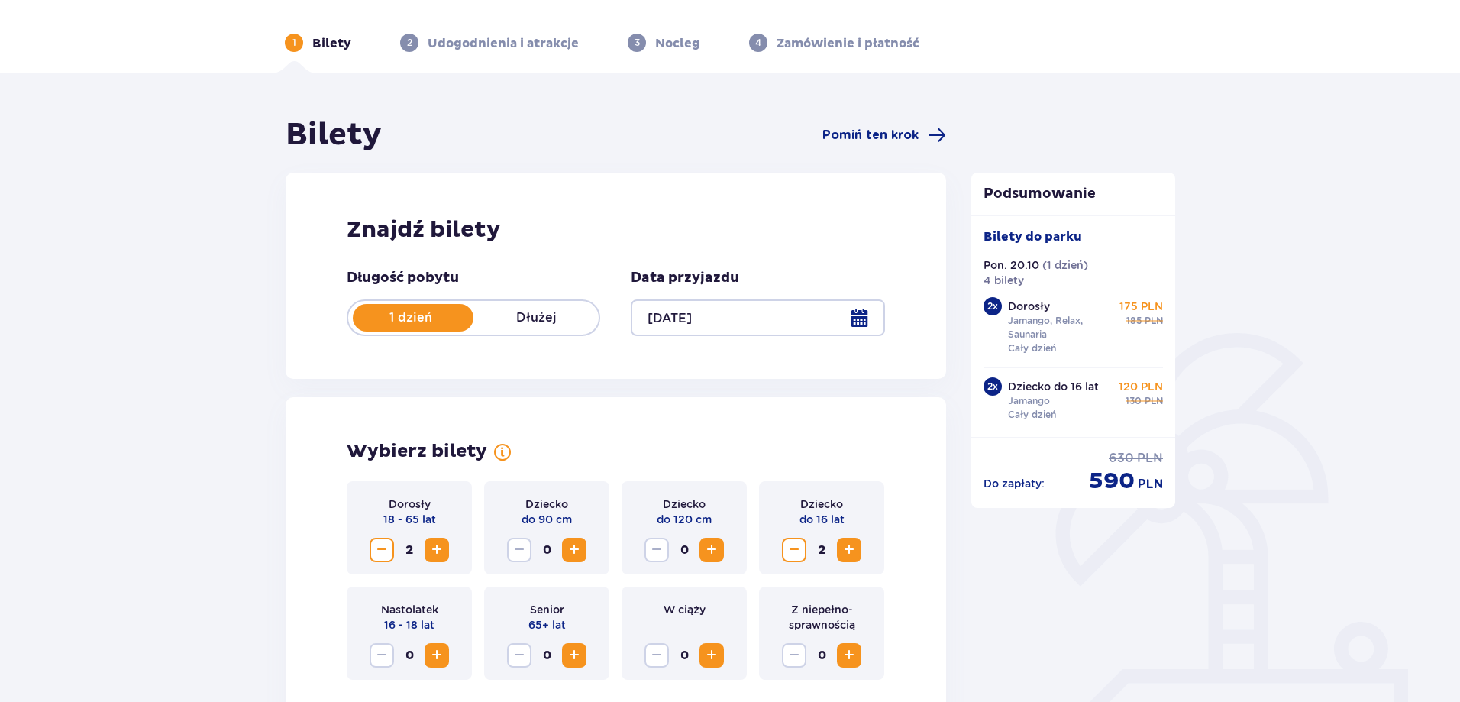
scroll to position [0, 0]
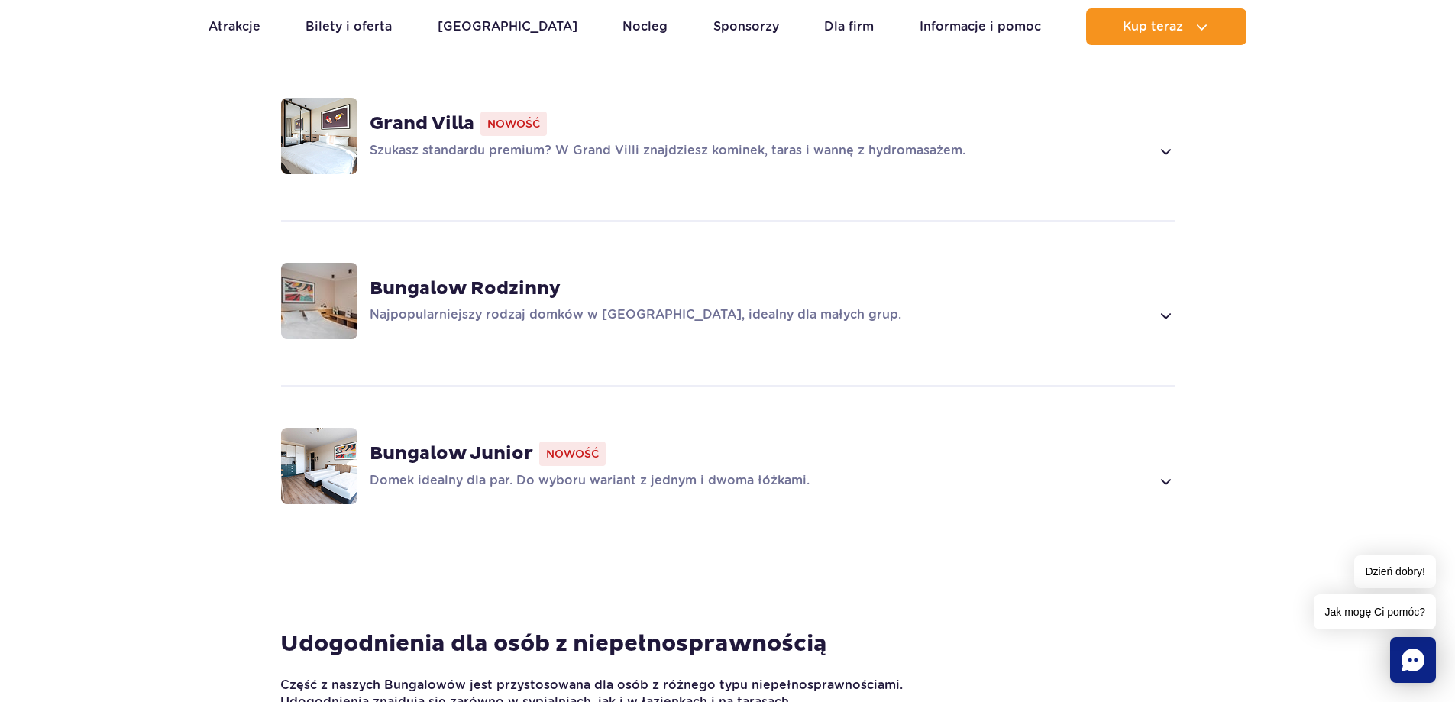
scroll to position [1145, 0]
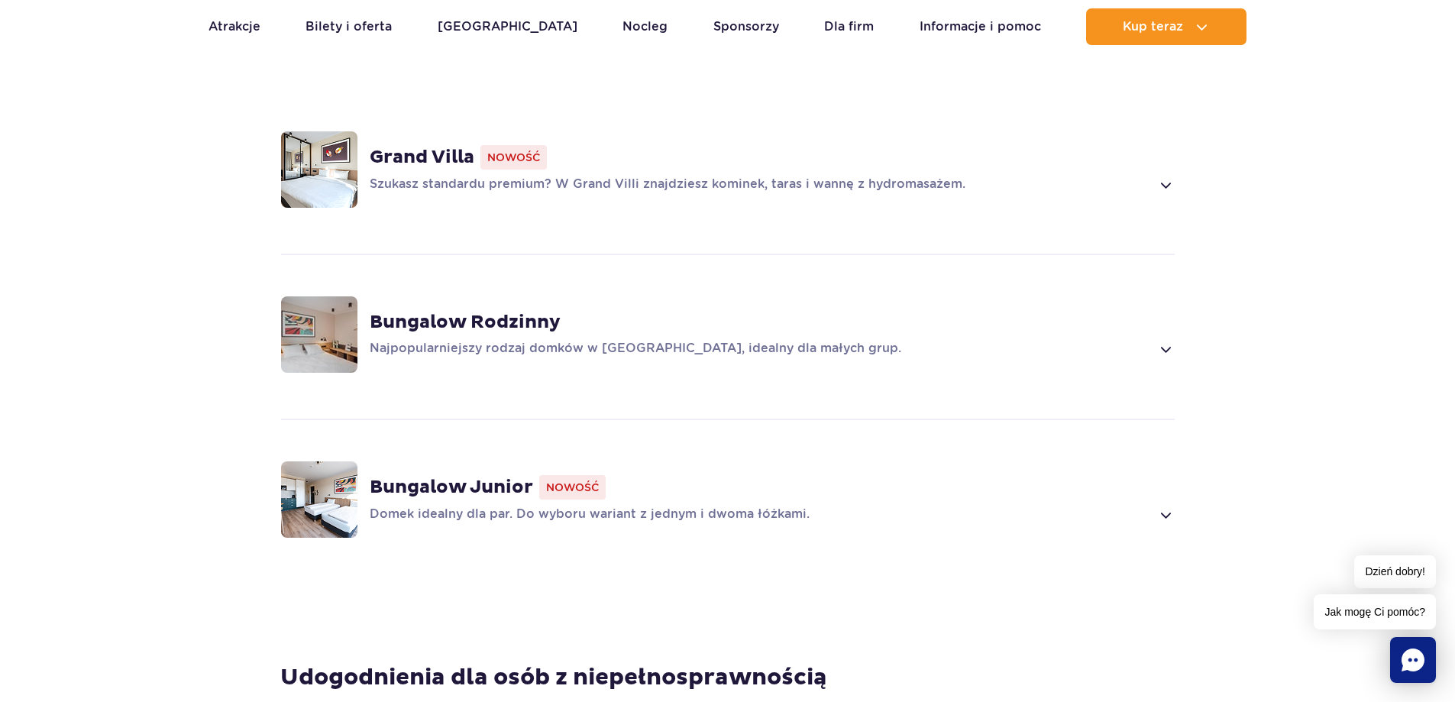
click at [564, 340] on p "Najpopularniejszy rodzaj domków w [GEOGRAPHIC_DATA], idealny dla małych grup." at bounding box center [760, 349] width 781 height 18
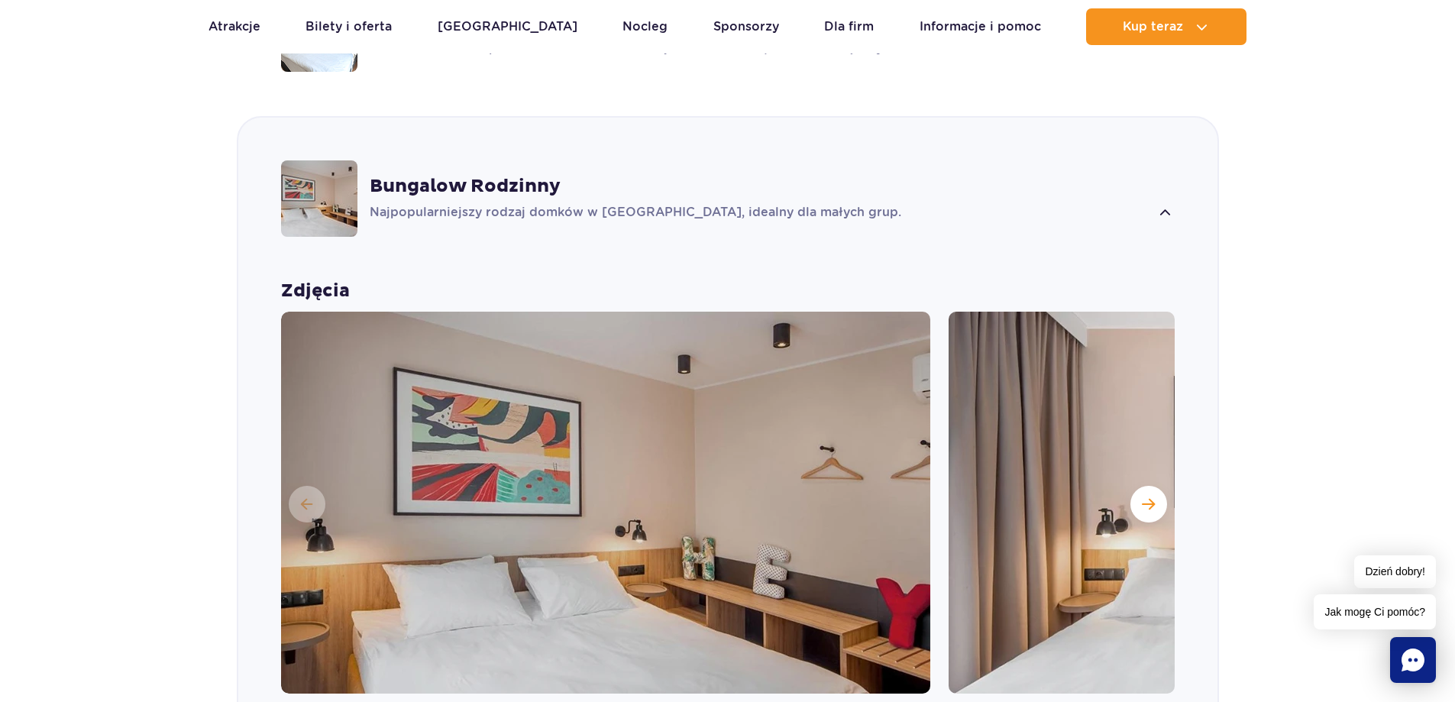
scroll to position [1305, 0]
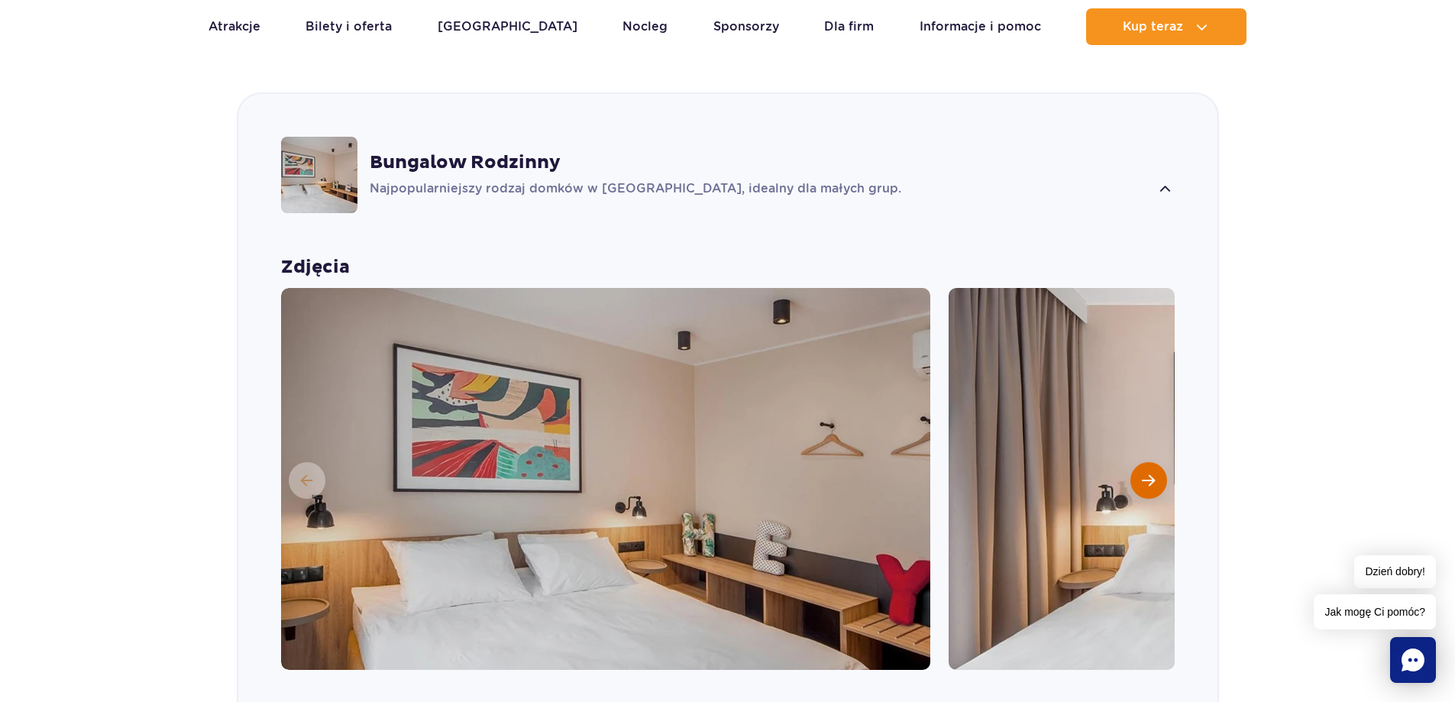
click at [1157, 462] on button "Następny slajd" at bounding box center [1148, 480] width 37 height 37
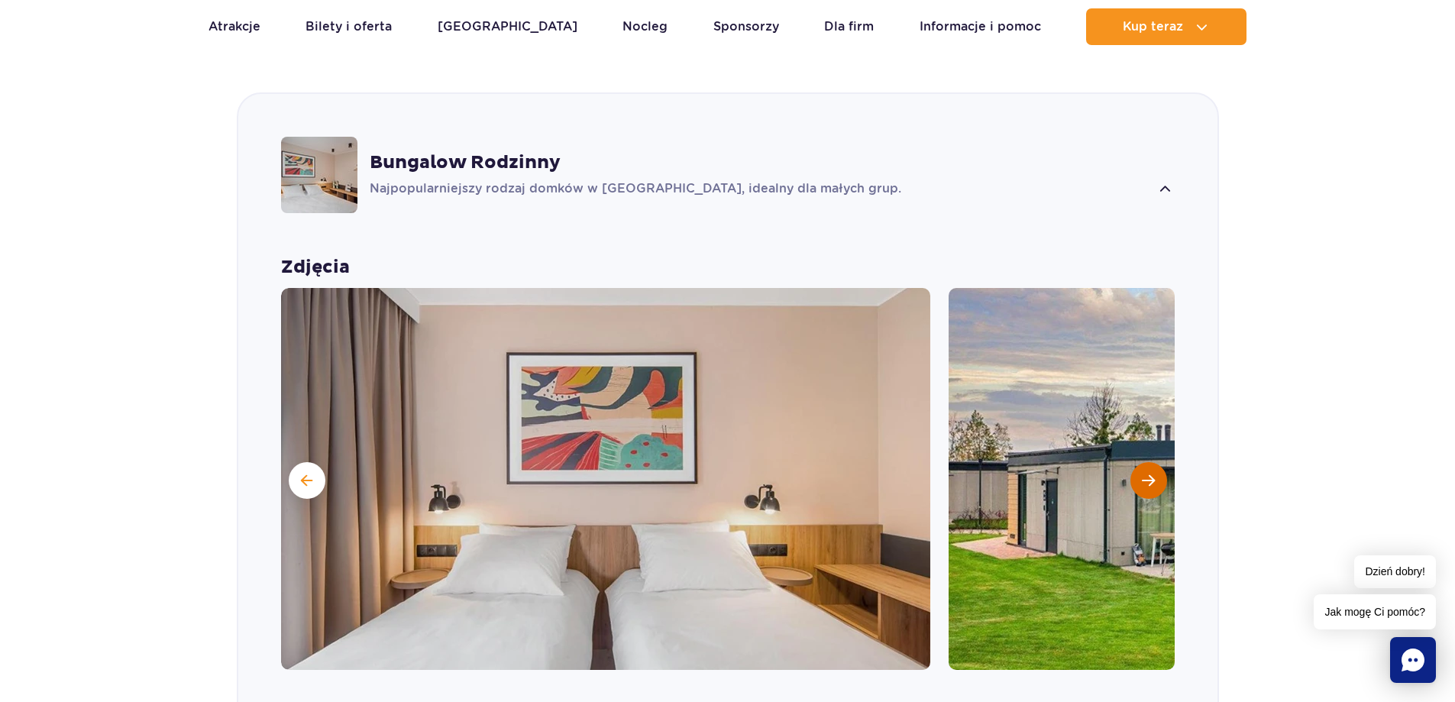
click at [1157, 462] on button "Następny slajd" at bounding box center [1148, 480] width 37 height 37
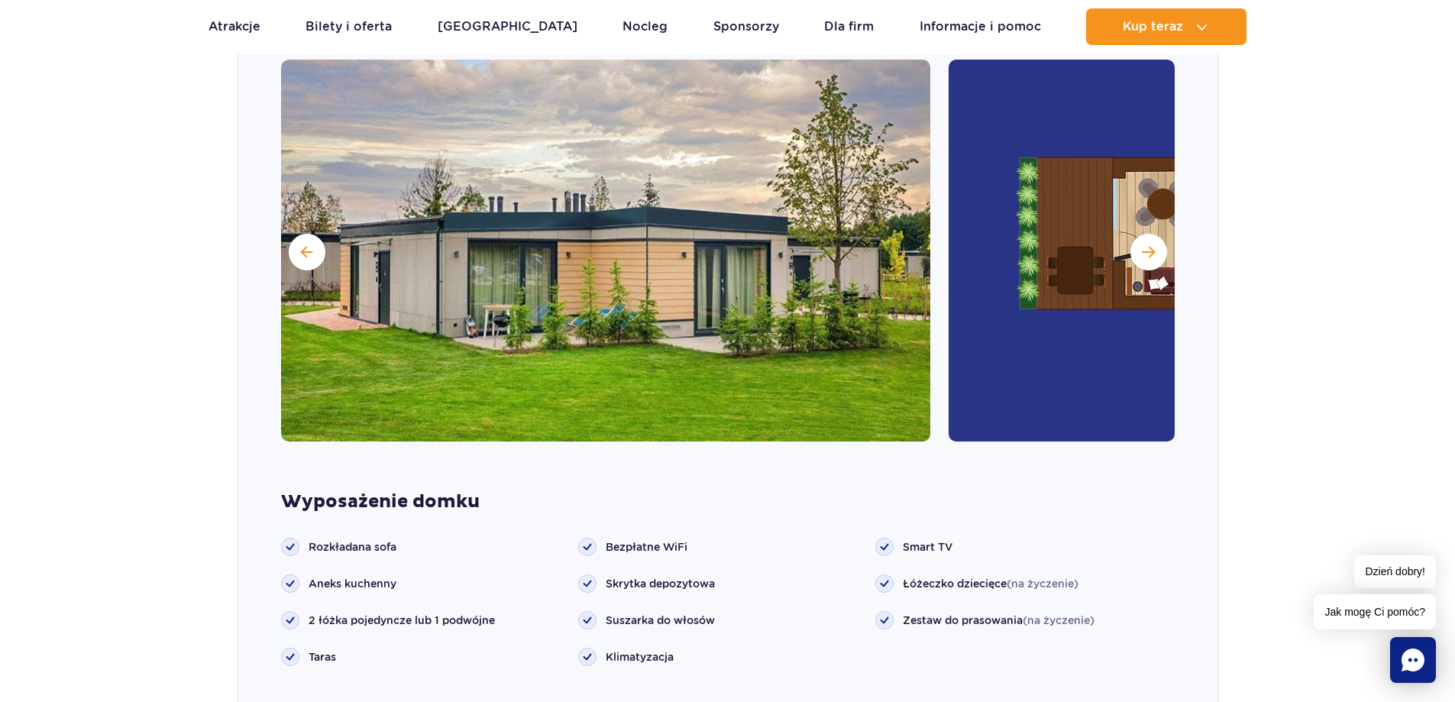
scroll to position [1534, 0]
click at [1146, 244] on span "Następny slajd" at bounding box center [1148, 251] width 13 height 14
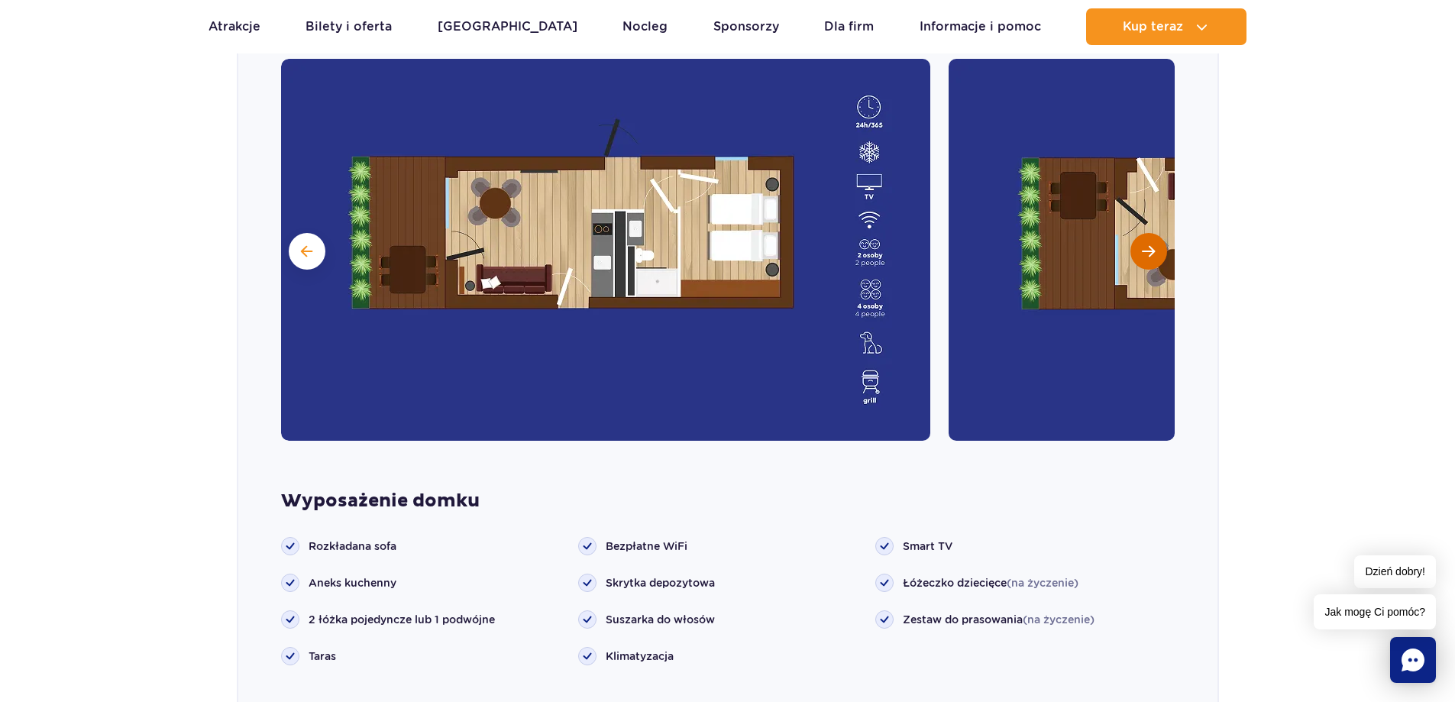
click at [1142, 244] on span "Następny slajd" at bounding box center [1148, 251] width 13 height 14
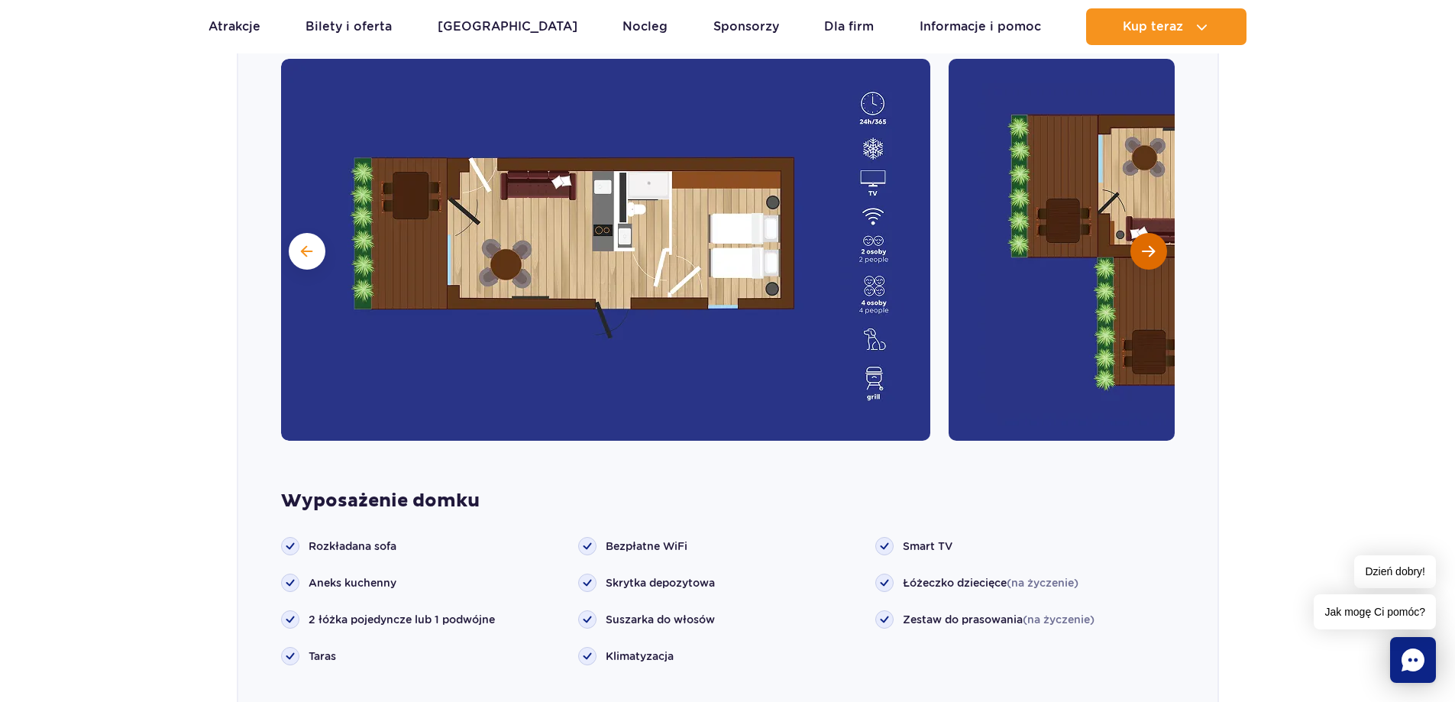
click at [1142, 237] on button "Następny slajd" at bounding box center [1148, 251] width 37 height 37
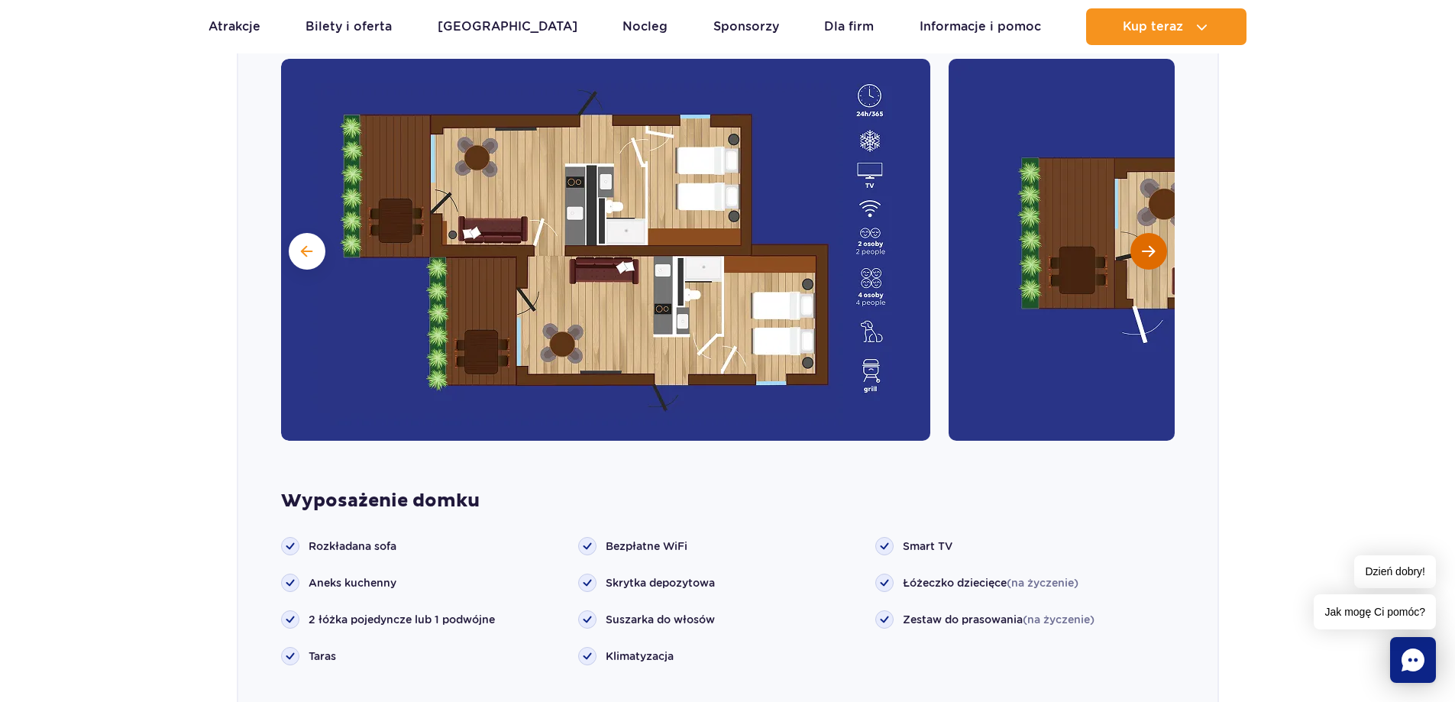
click at [1142, 237] on button "Następny slajd" at bounding box center [1148, 251] width 37 height 37
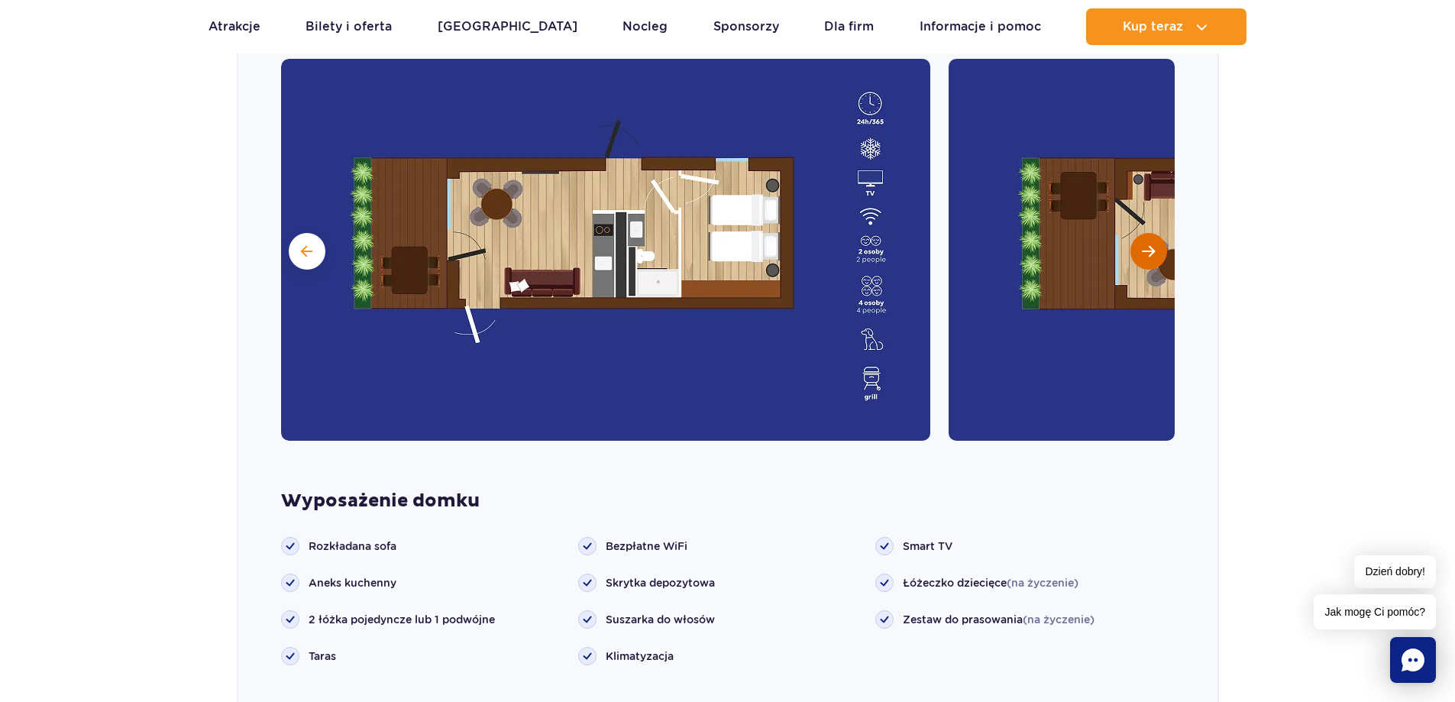
click at [1142, 237] on button "Następny slajd" at bounding box center [1148, 251] width 37 height 37
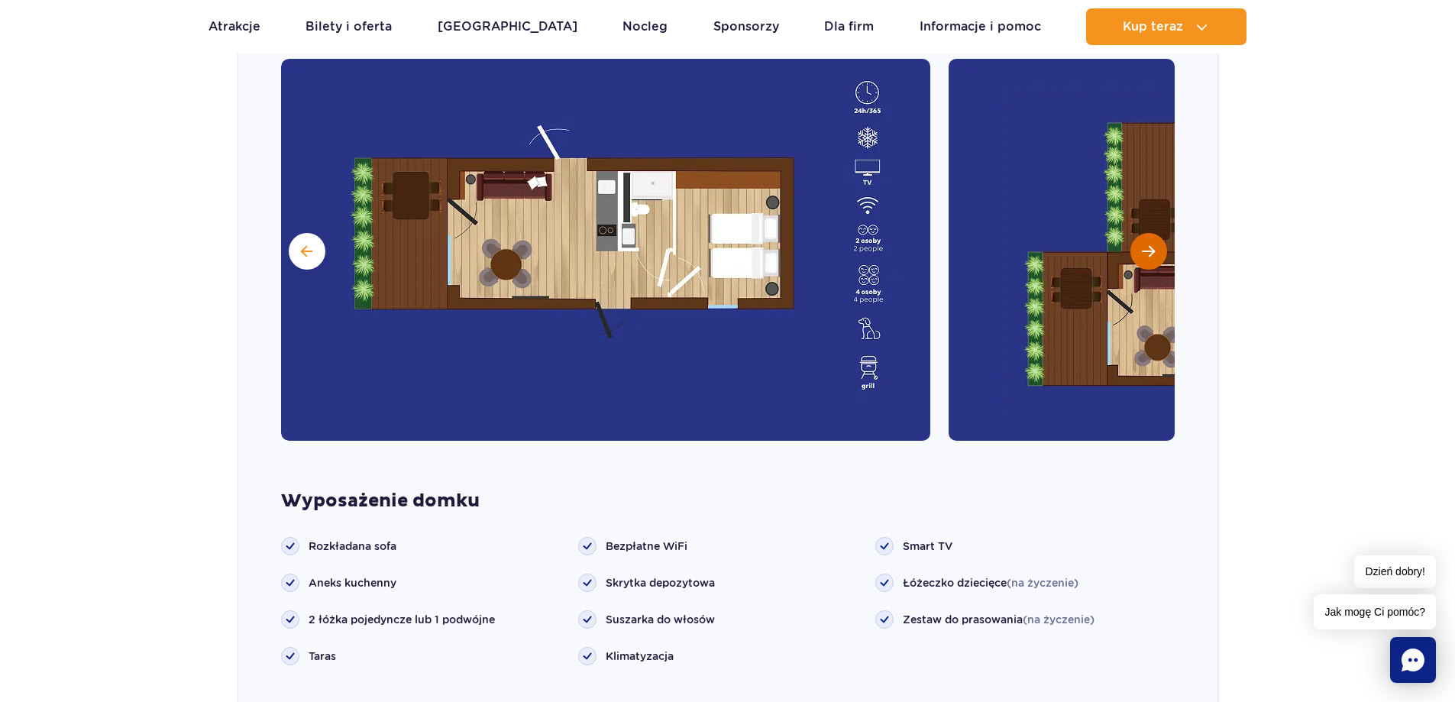
click at [1142, 237] on button "Następny slajd" at bounding box center [1148, 251] width 37 height 37
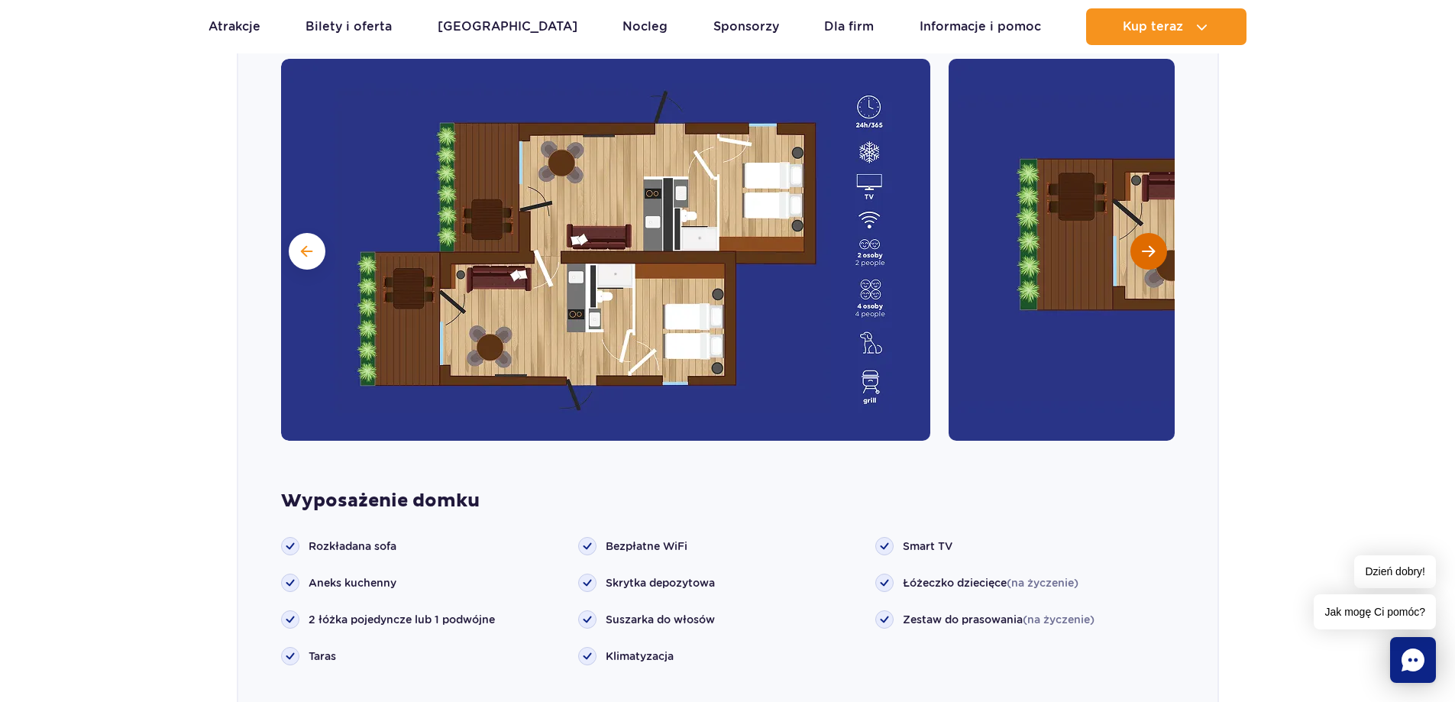
click at [1142, 237] on button "Następny slajd" at bounding box center [1148, 251] width 37 height 37
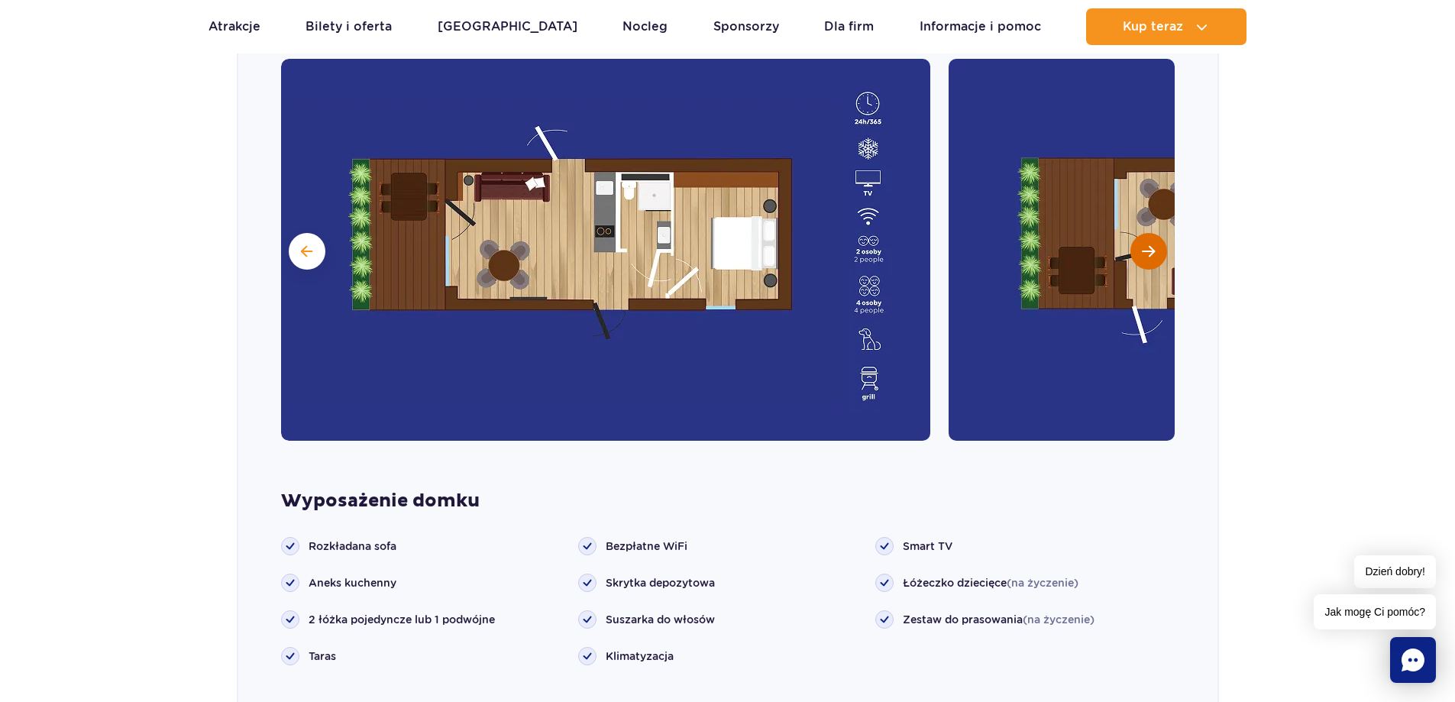
click at [1142, 237] on button "Następny slajd" at bounding box center [1148, 251] width 37 height 37
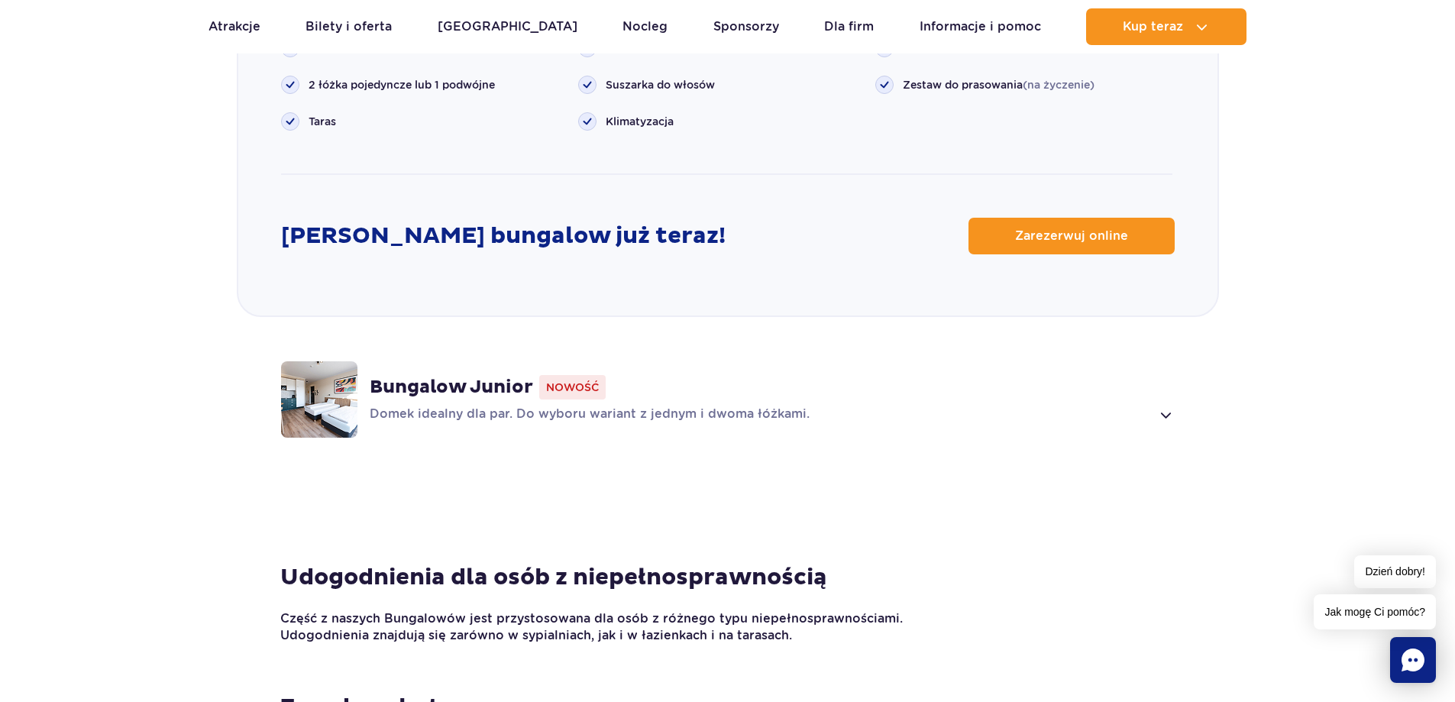
scroll to position [1763, 0]
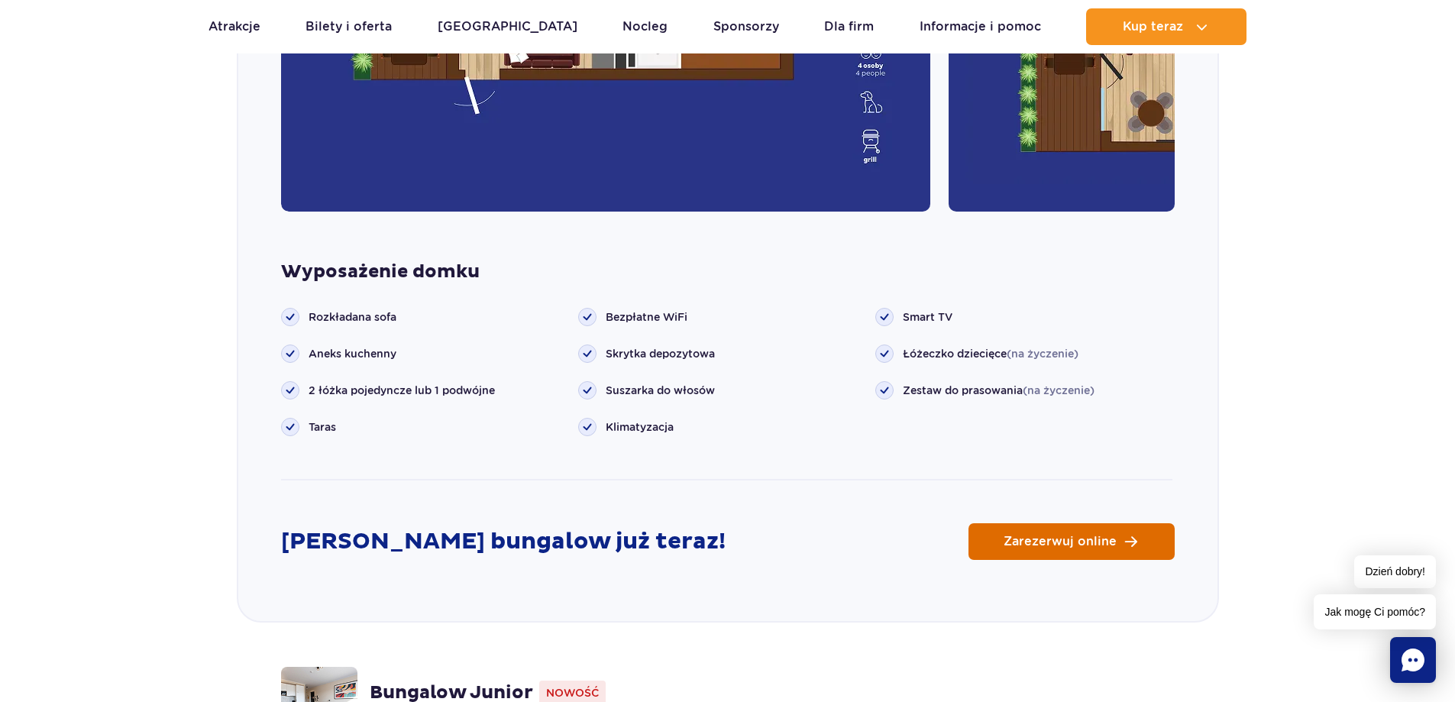
click at [1119, 523] on link "Zarezerwuj online" at bounding box center [1071, 541] width 206 height 37
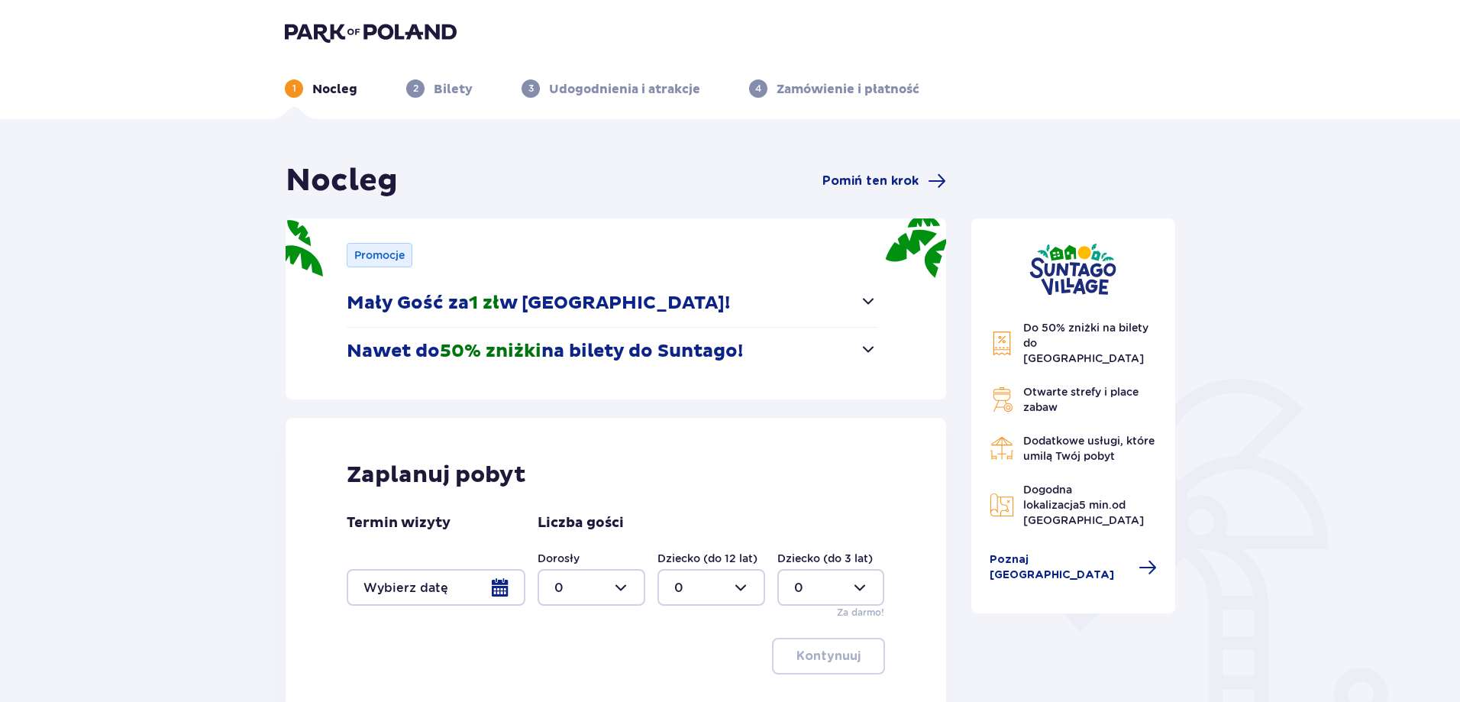
click at [505, 587] on div at bounding box center [436, 587] width 179 height 37
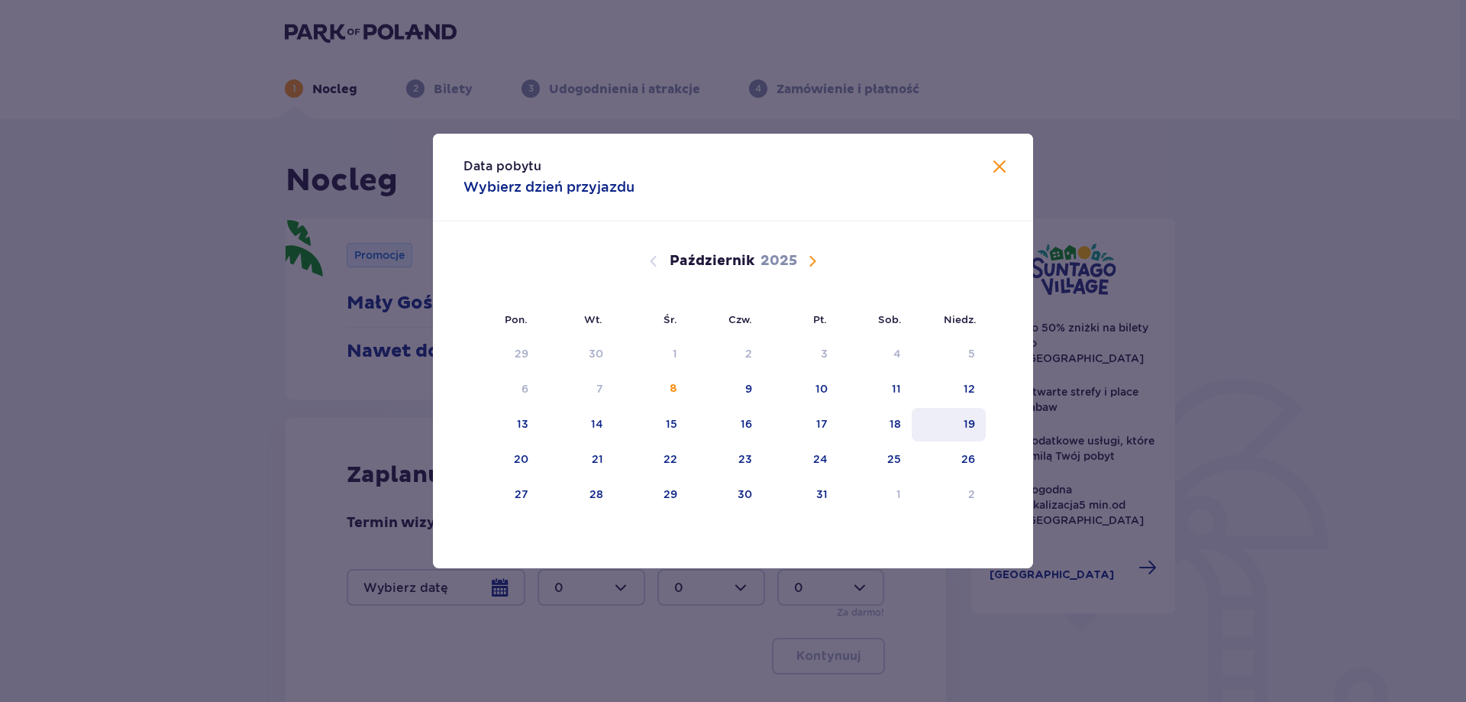
click at [966, 431] on div "19" at bounding box center [969, 423] width 11 height 15
click at [513, 454] on div "20" at bounding box center [501, 460] width 76 height 34
type input "19.10.25 - 20.10.25"
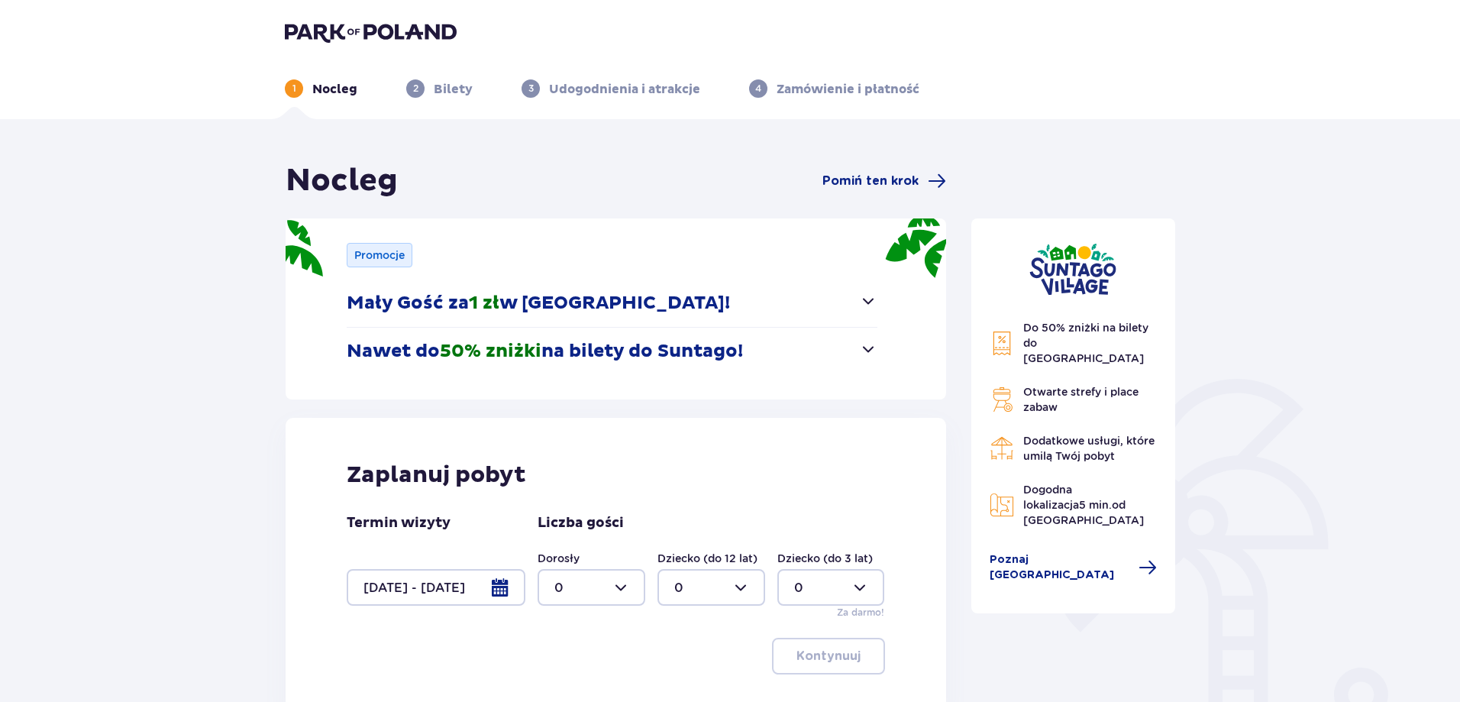
click at [620, 583] on div at bounding box center [592, 587] width 108 height 37
click at [554, 504] on p "2" at bounding box center [558, 502] width 8 height 17
type input "2"
click at [740, 584] on div at bounding box center [711, 587] width 108 height 37
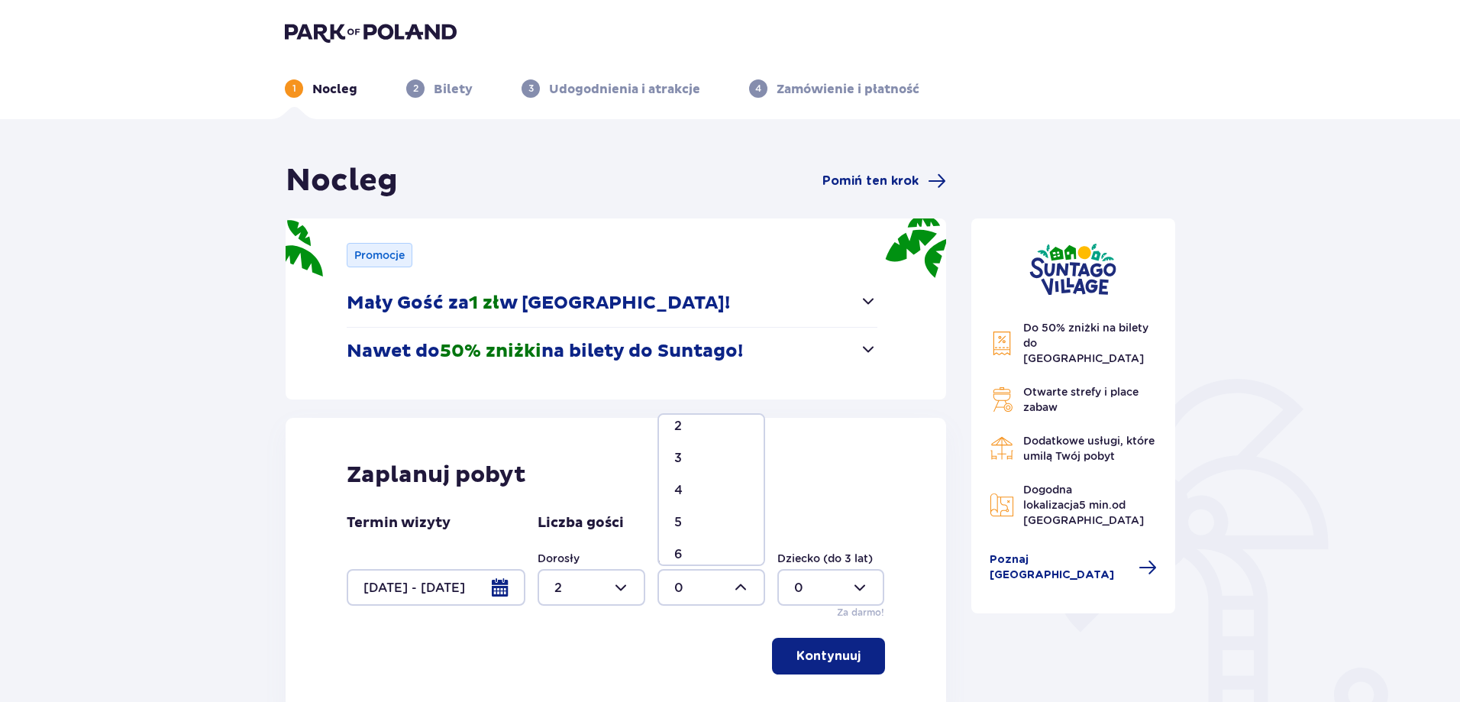
click at [683, 432] on div "2" at bounding box center [711, 426] width 74 height 17
click at [743, 590] on div at bounding box center [711, 587] width 108 height 37
click at [683, 470] on div "1" at bounding box center [711, 470] width 74 height 17
type input "1"
click at [613, 586] on div at bounding box center [592, 587] width 108 height 37
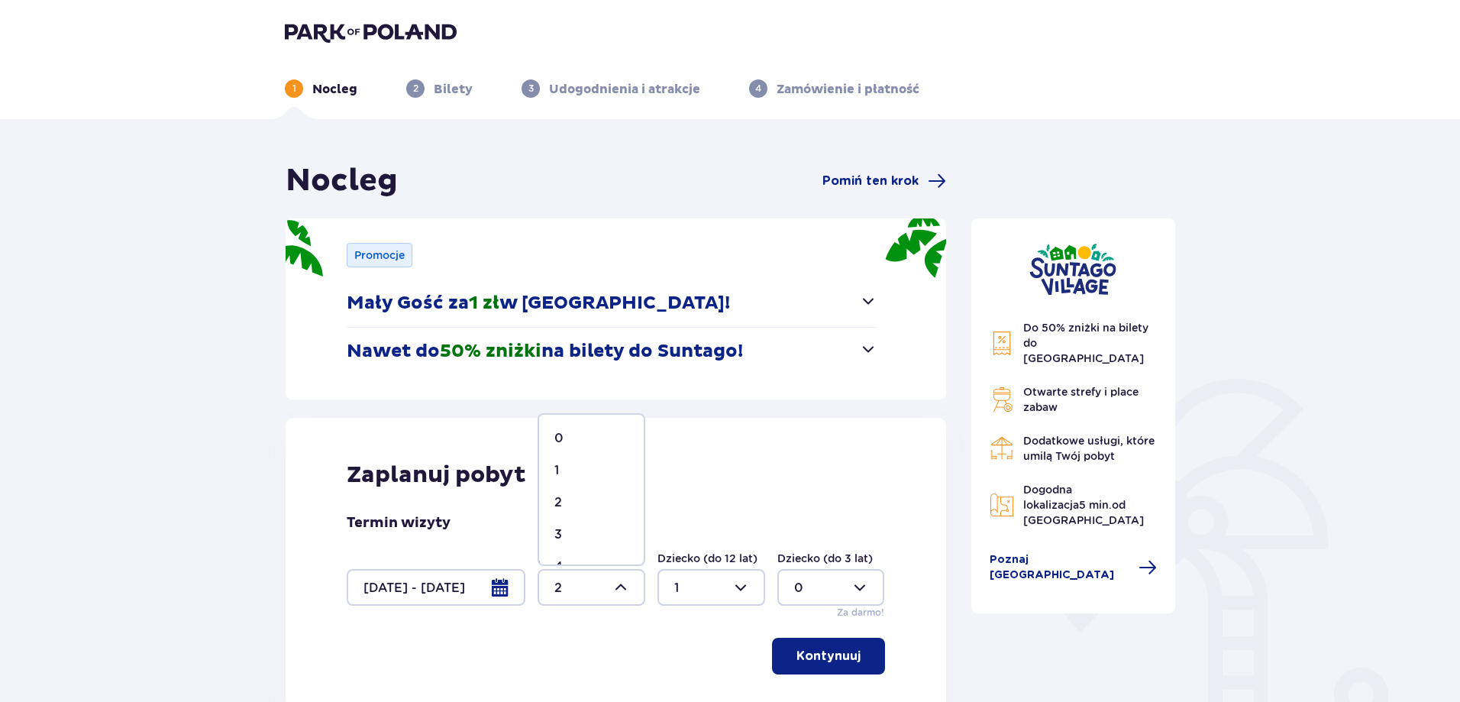
click at [575, 535] on div "3" at bounding box center [591, 534] width 74 height 17
type input "3"
click at [819, 662] on p "Kontynuuj" at bounding box center [828, 656] width 64 height 17
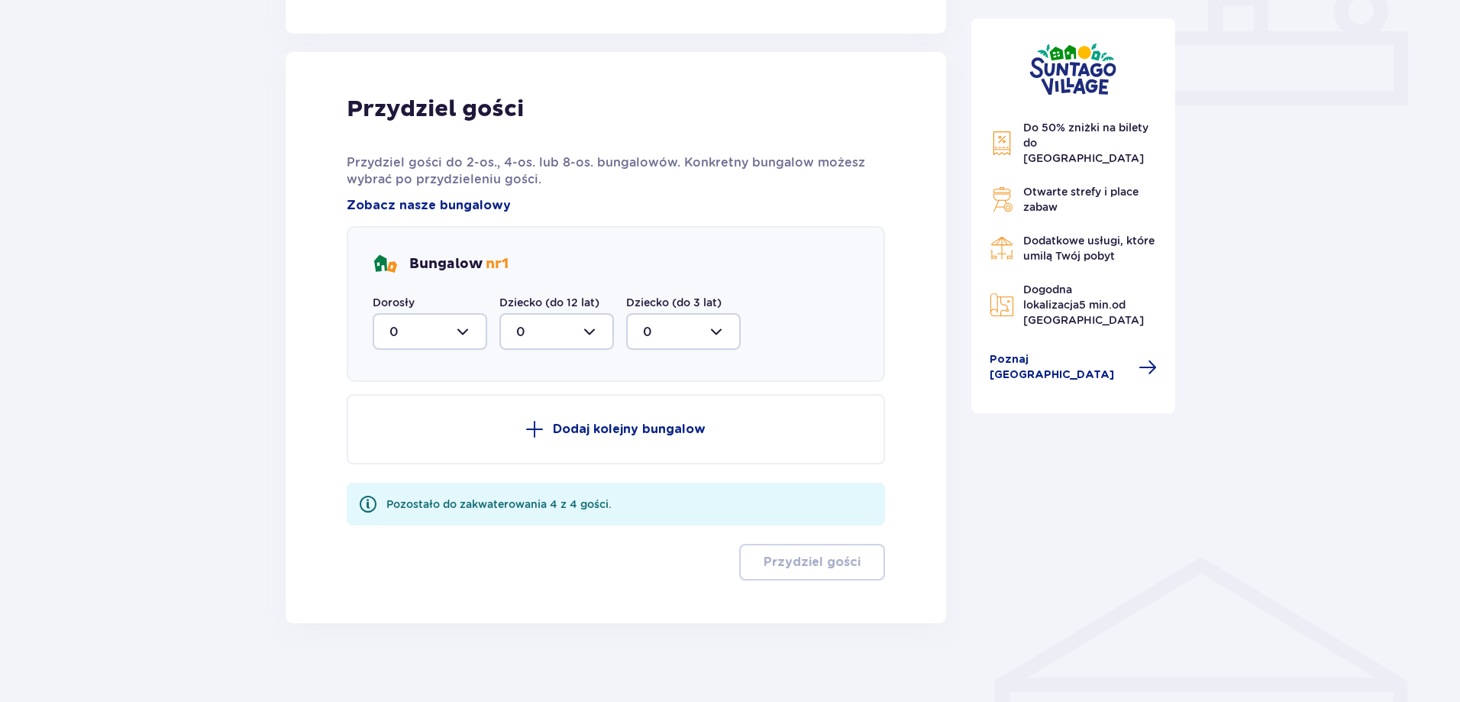
scroll to position [696, 0]
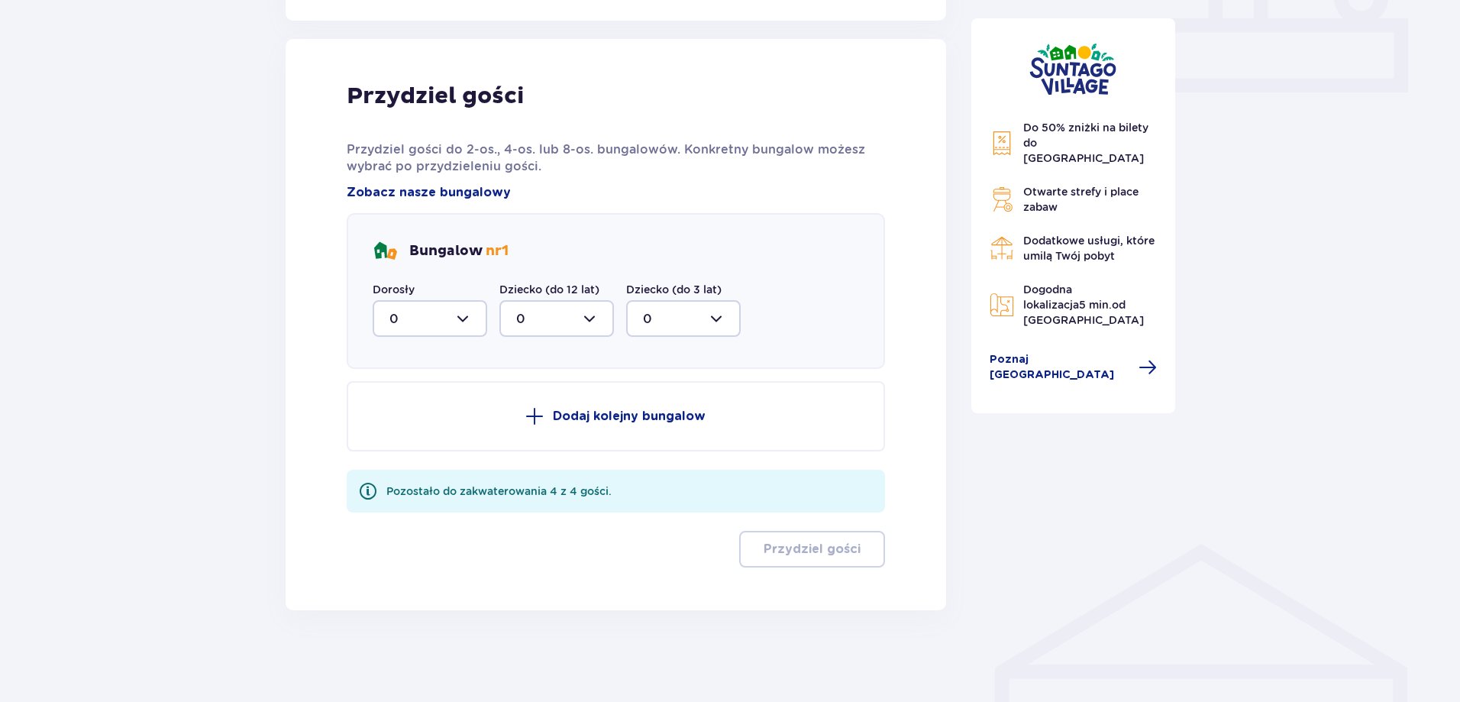
click at [465, 320] on div at bounding box center [430, 318] width 115 height 37
click at [393, 462] on p "3" at bounding box center [393, 461] width 8 height 17
type input "3"
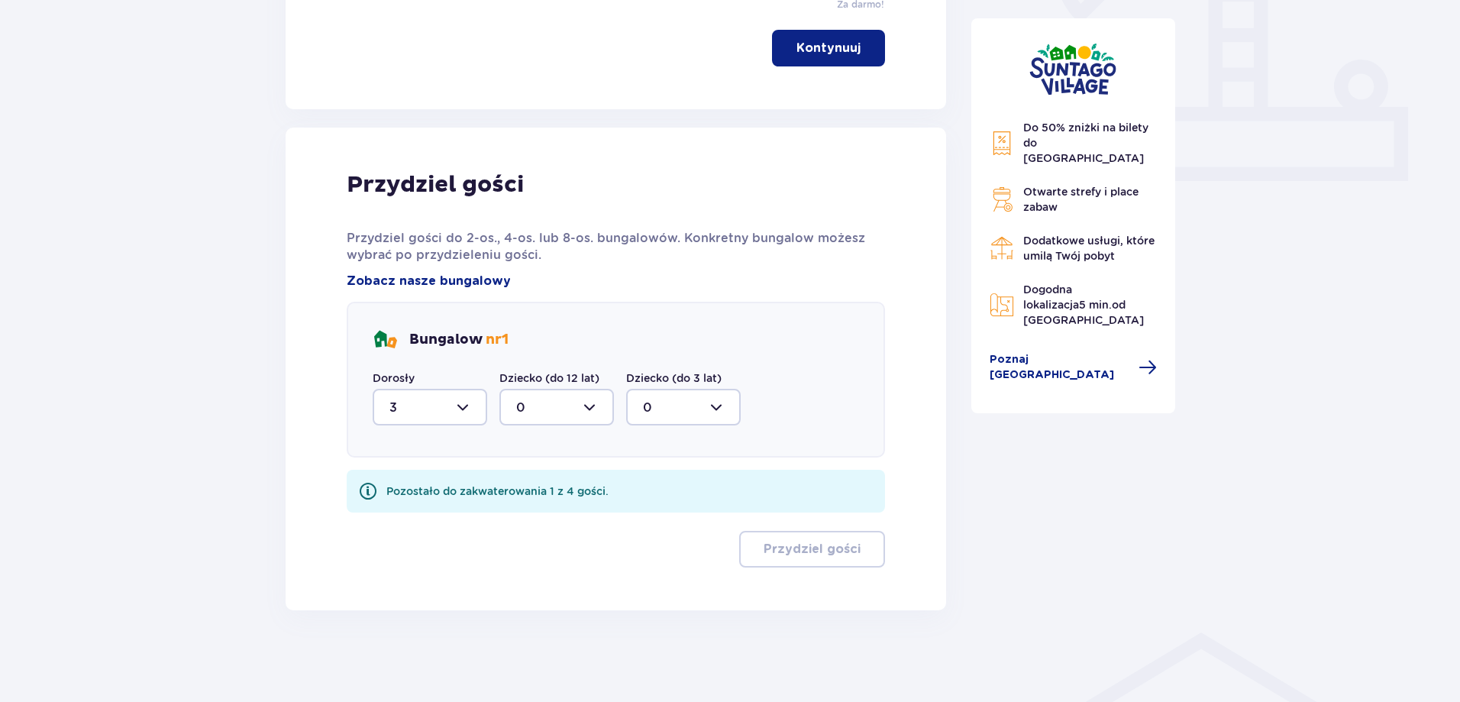
click at [590, 406] on div at bounding box center [556, 407] width 115 height 37
click at [514, 478] on span "1" at bounding box center [556, 486] width 111 height 32
type input "1"
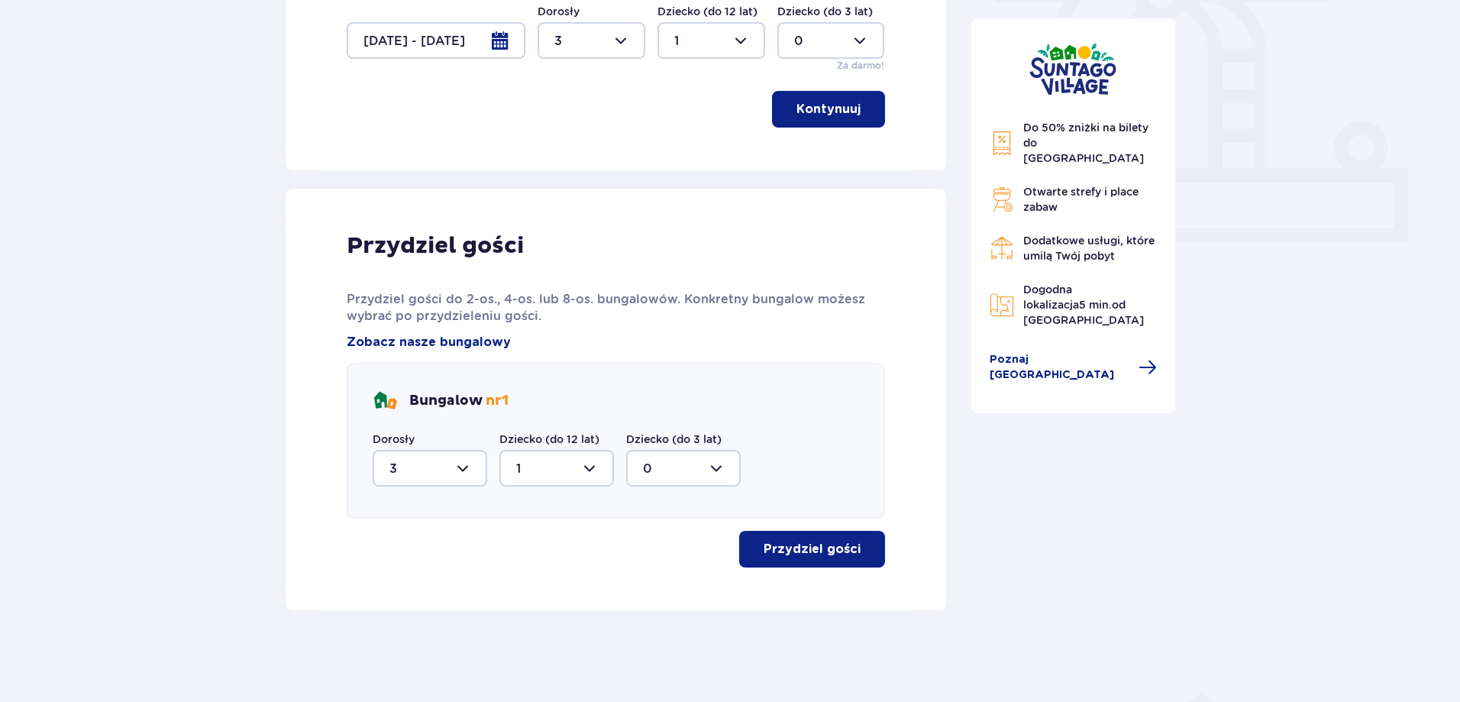
scroll to position [547, 0]
click at [823, 547] on p "Przydziel gości" at bounding box center [812, 549] width 97 height 17
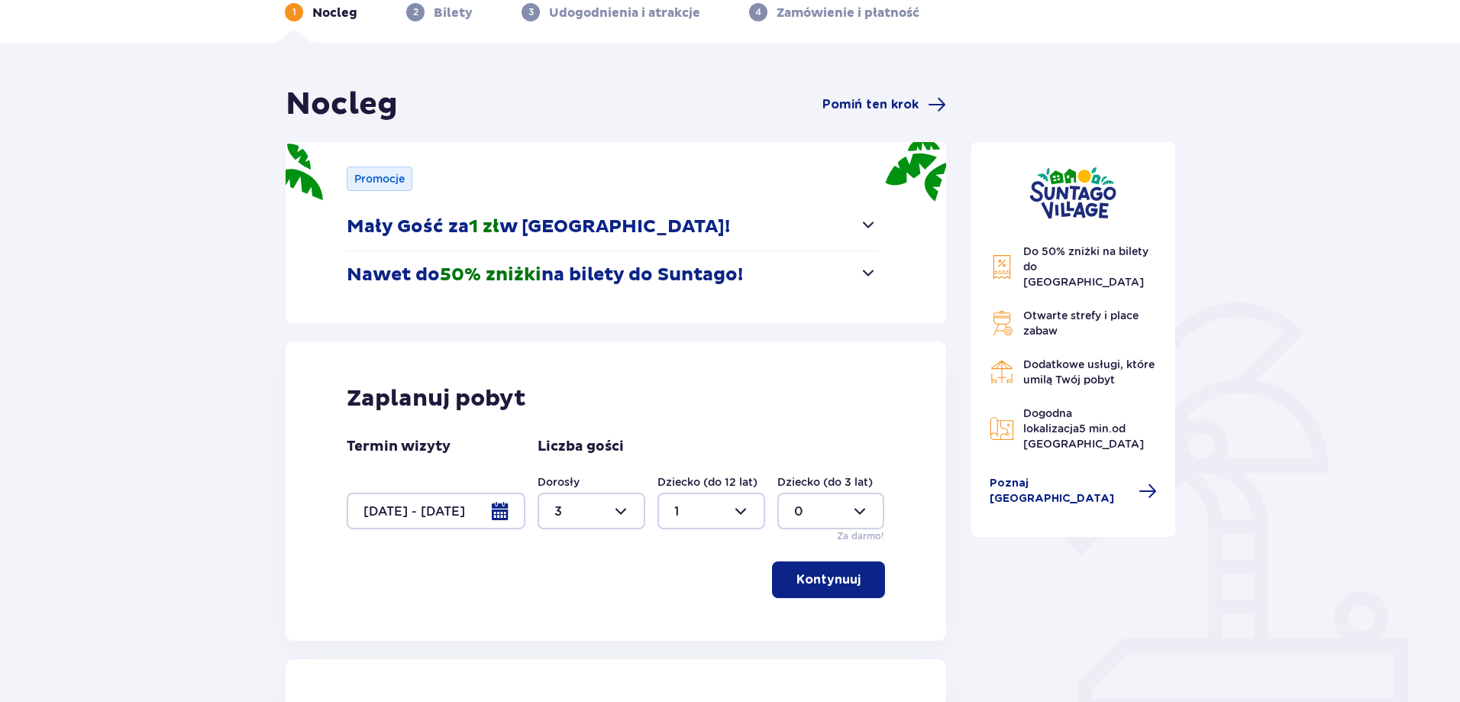
scroll to position [0, 0]
